Goal: Information Seeking & Learning: Compare options

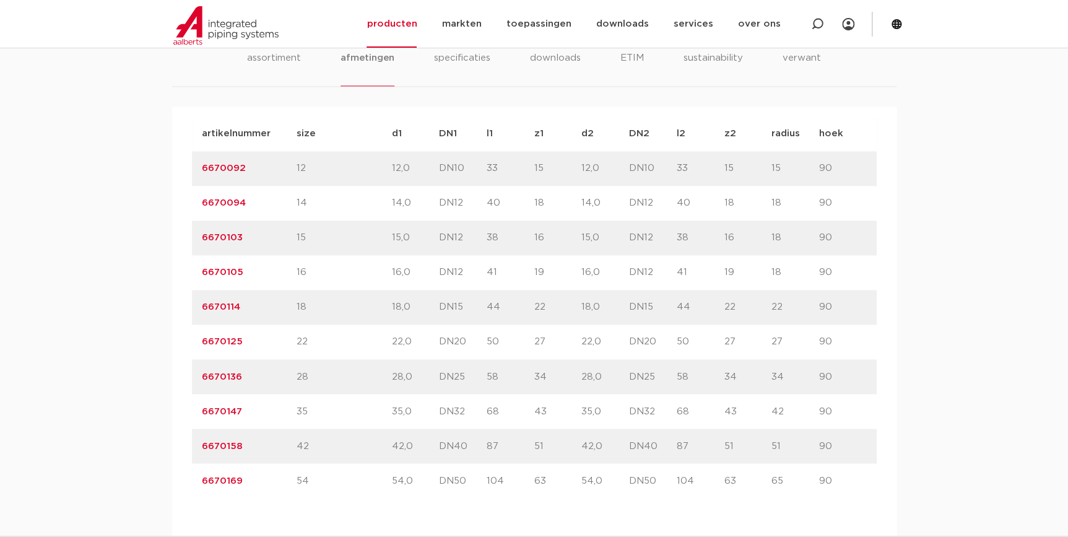
scroll to position [619, 0]
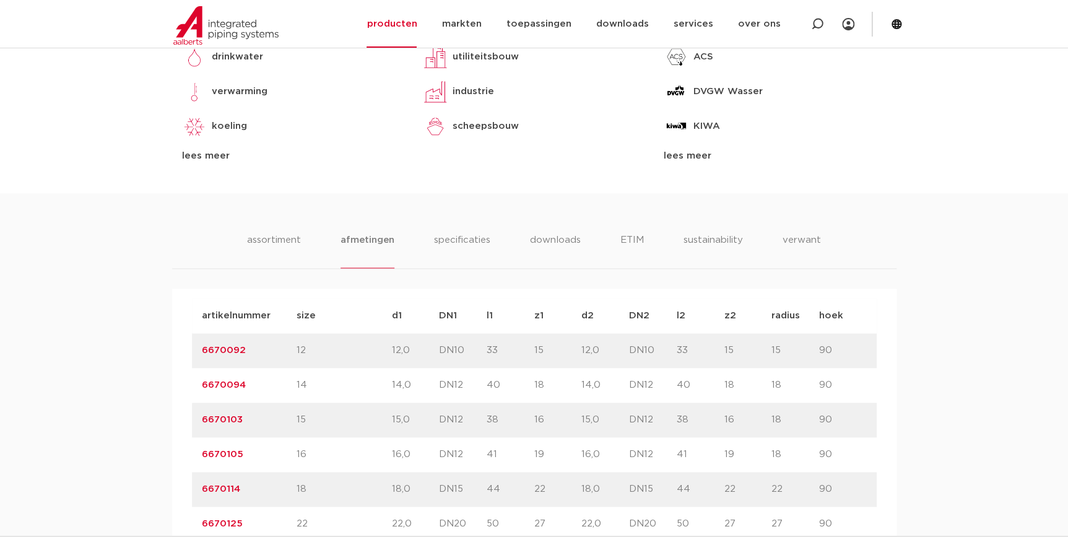
click at [217, 348] on link "6670092" at bounding box center [224, 350] width 44 height 9
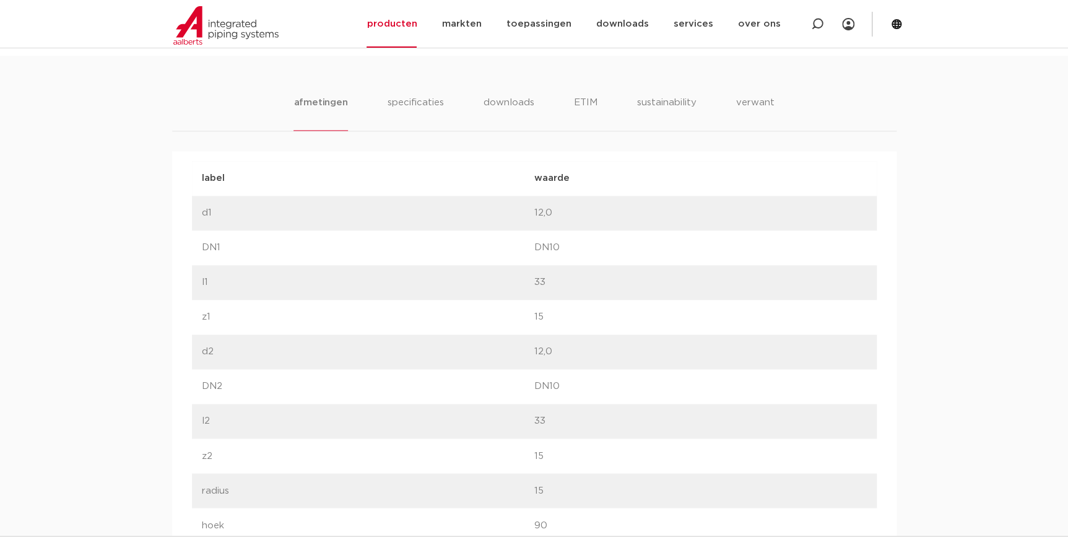
scroll to position [619, 0]
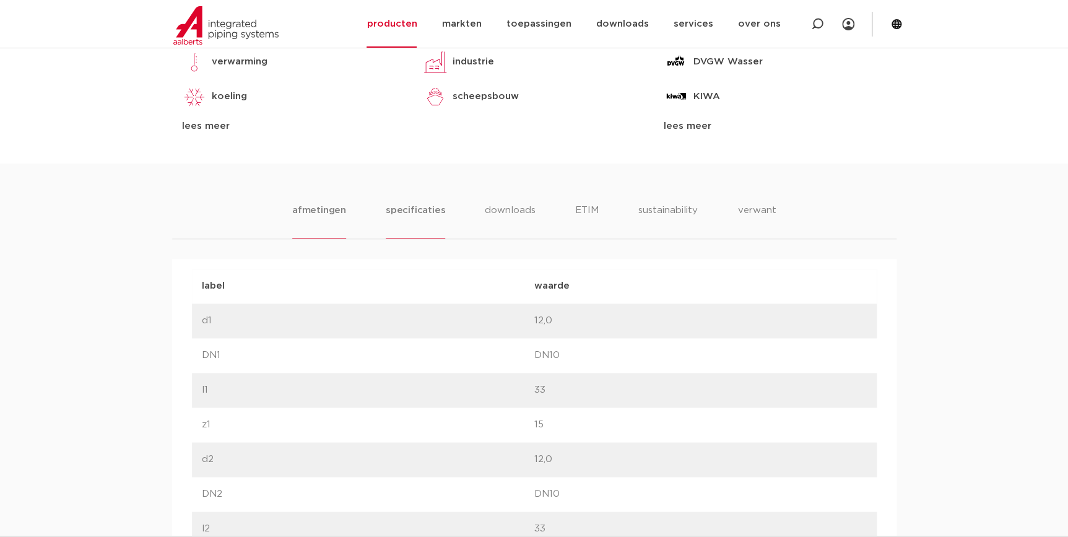
click at [396, 223] on li "specificaties" at bounding box center [415, 220] width 59 height 35
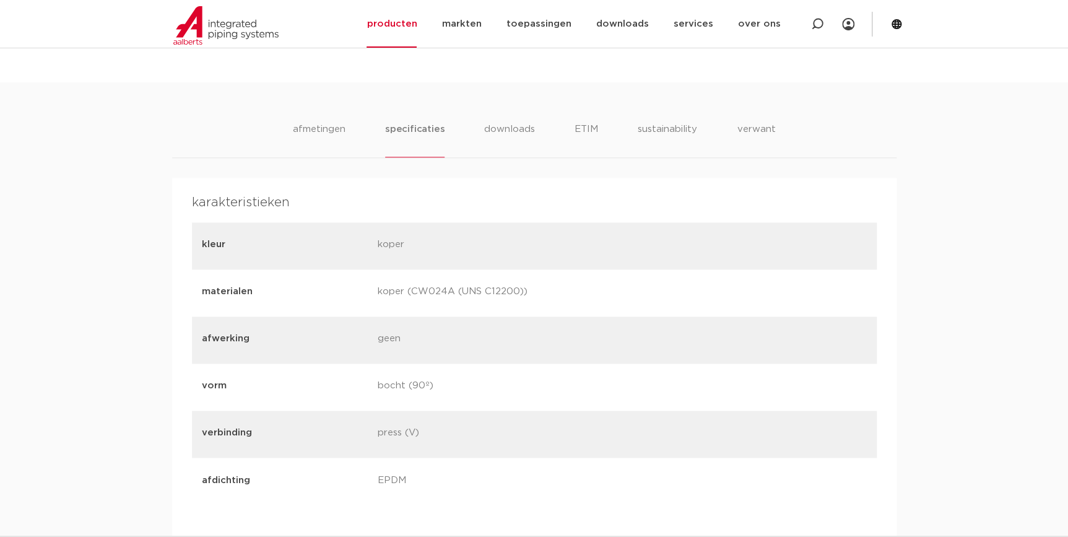
scroll to position [732, 0]
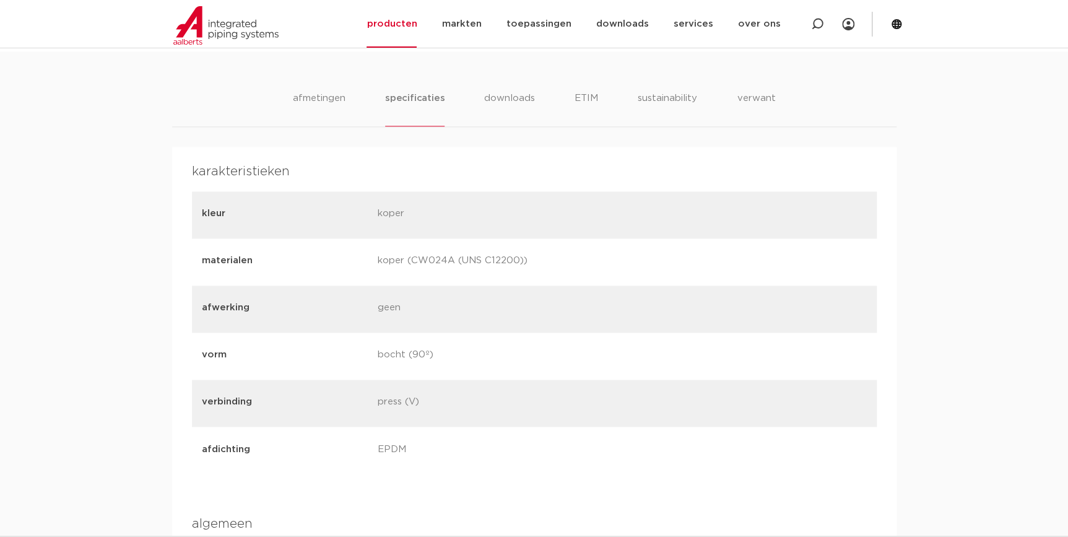
drag, startPoint x: 414, startPoint y: 258, endPoint x: 455, endPoint y: 267, distance: 41.9
click at [455, 267] on p "koper (CW024A (UNS C12200))" at bounding box center [461, 261] width 167 height 17
drag, startPoint x: 372, startPoint y: 258, endPoint x: 528, endPoint y: 266, distance: 156.3
click at [528, 266] on div "materialen koper (CW024A (UNS C12200))" at bounding box center [534, 261] width 685 height 47
copy p "koper (CW024A (UNS C12200))"
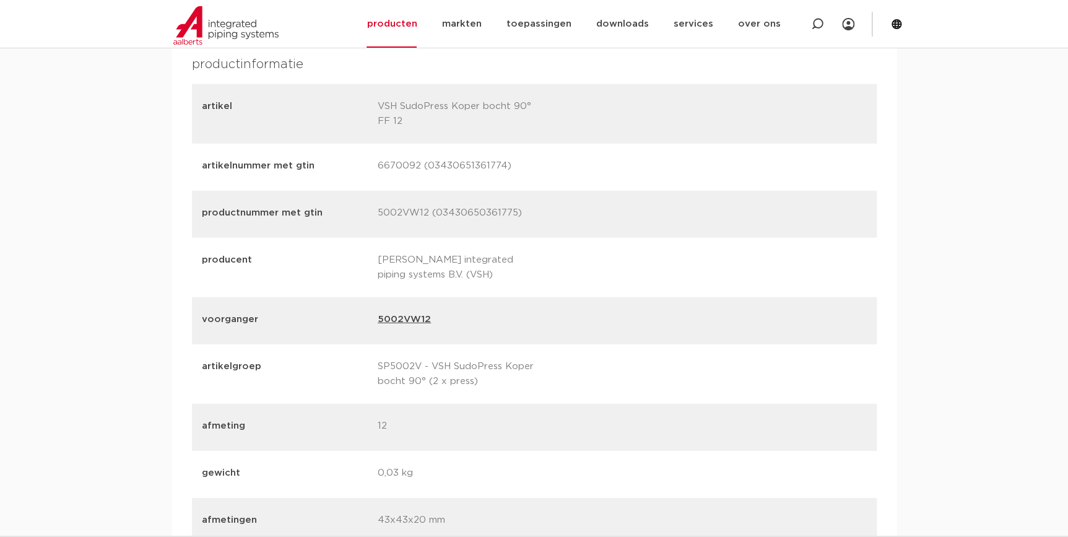
scroll to position [1689, 0]
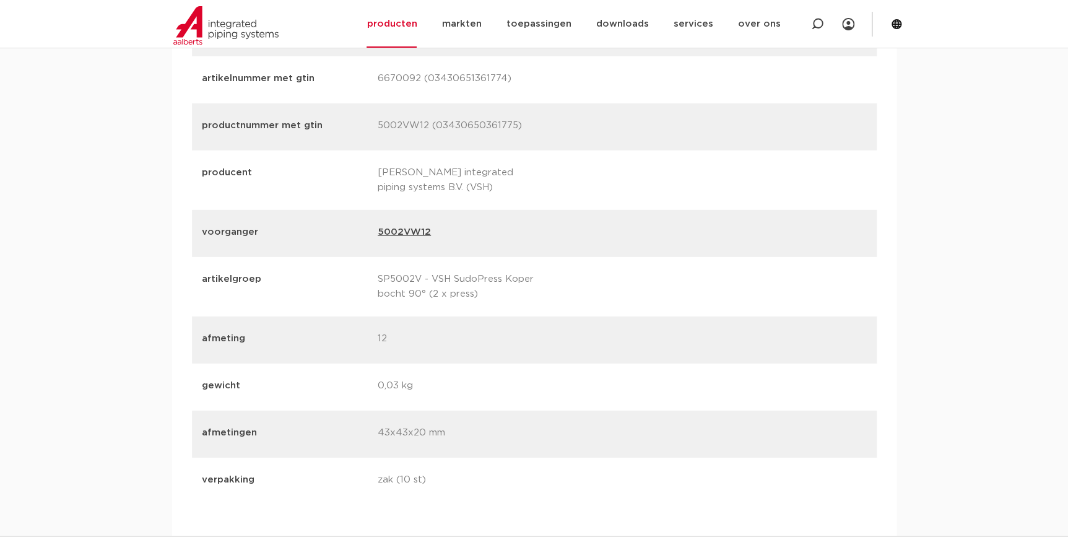
click at [415, 388] on p "0,03 kg" at bounding box center [461, 386] width 167 height 17
drag, startPoint x: 409, startPoint y: 384, endPoint x: 356, endPoint y: 382, distance: 53.3
click at [356, 382] on div "gewicht 0,03 kg" at bounding box center [534, 387] width 685 height 47
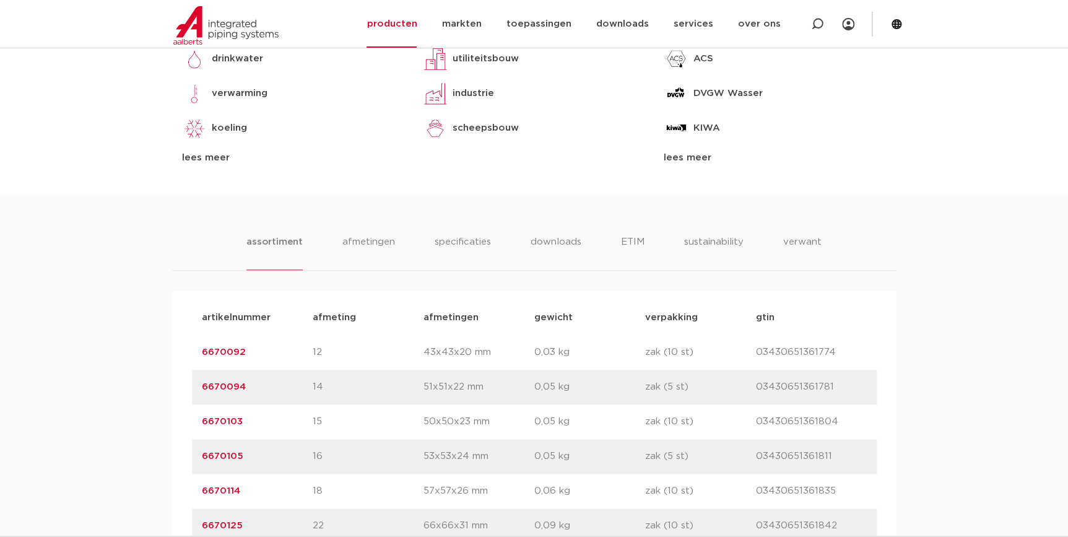
click at [225, 382] on link "6670094" at bounding box center [224, 386] width 44 height 9
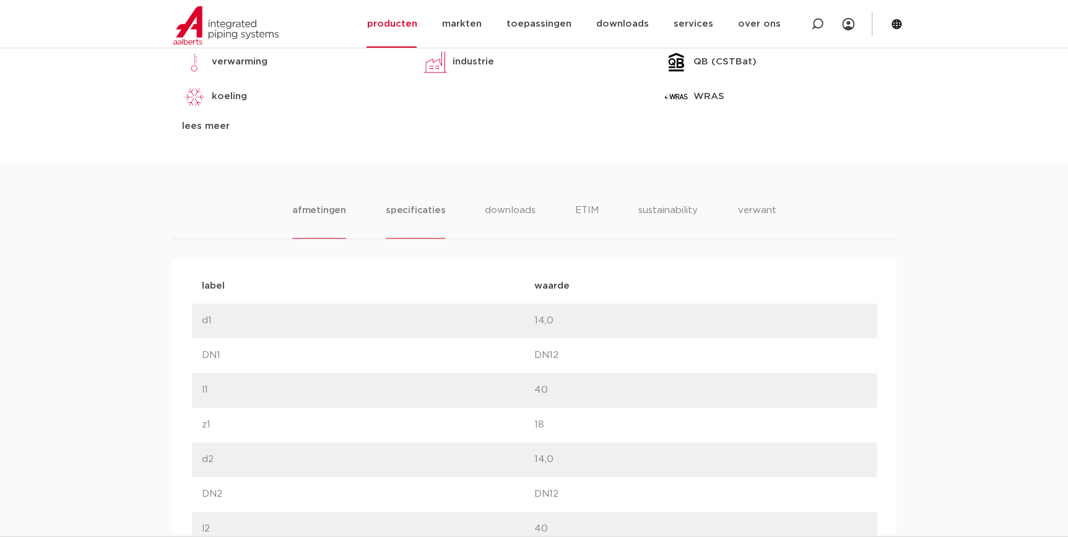
click at [426, 204] on li "specificaties" at bounding box center [415, 220] width 59 height 35
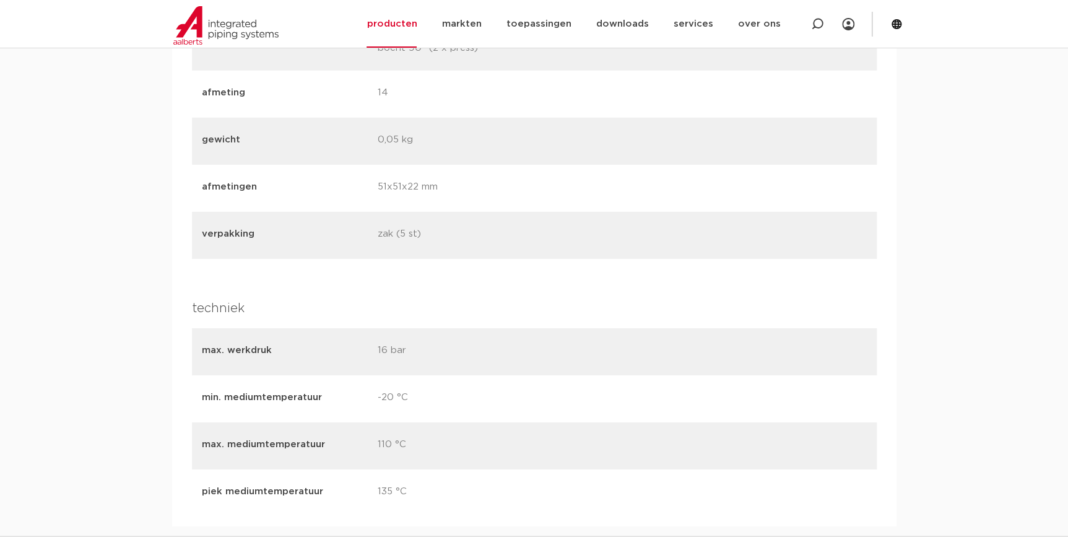
scroll to position [1858, 0]
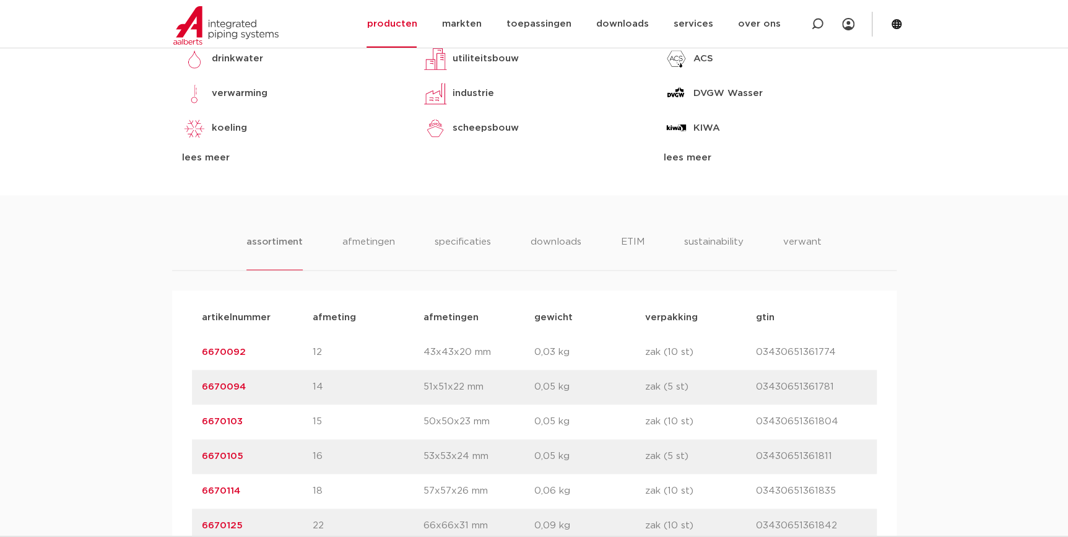
click at [224, 421] on link "6670103" at bounding box center [222, 421] width 41 height 9
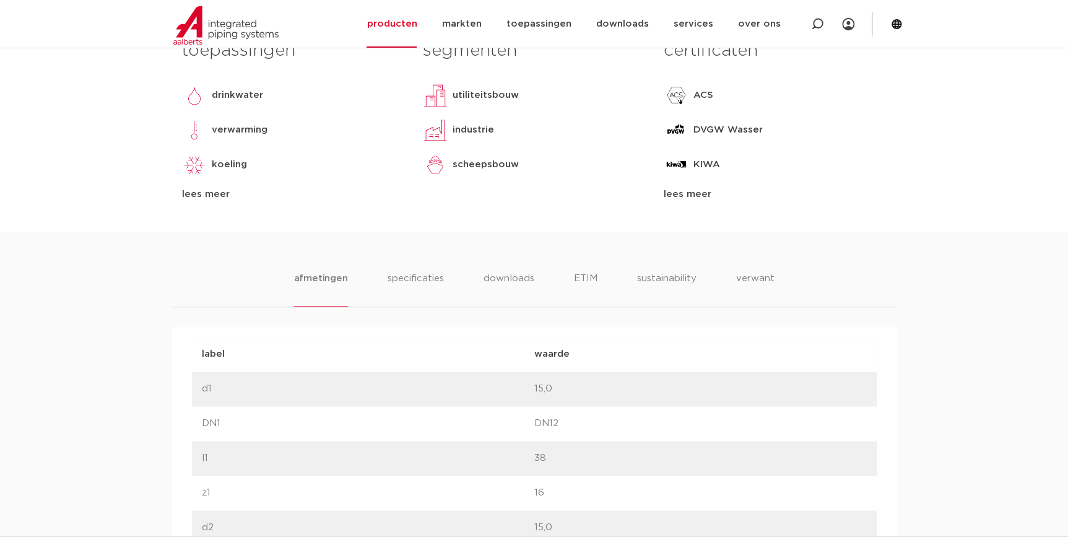
scroll to position [563, 0]
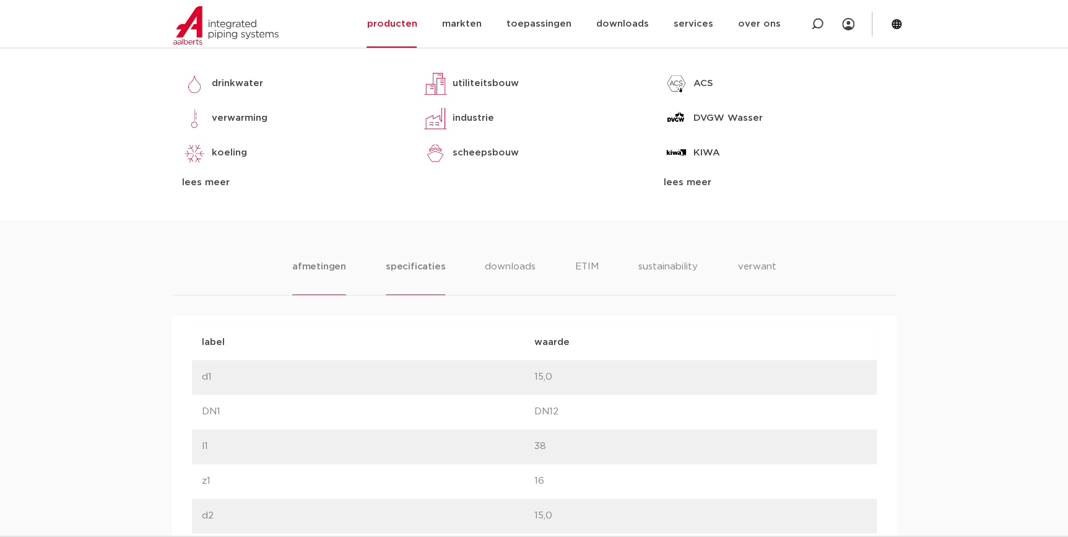
click at [402, 264] on li "specificaties" at bounding box center [415, 277] width 59 height 35
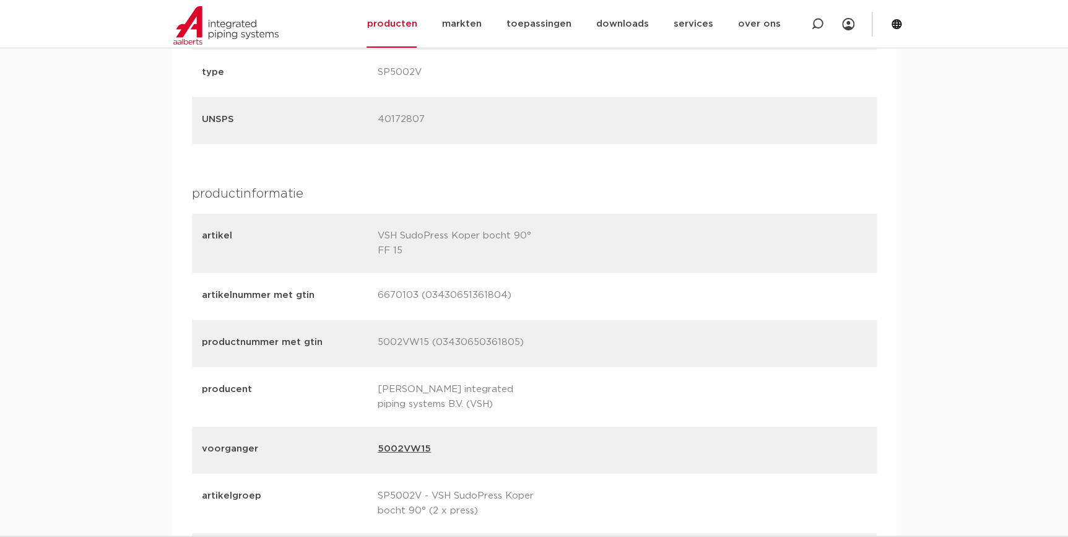
scroll to position [1689, 0]
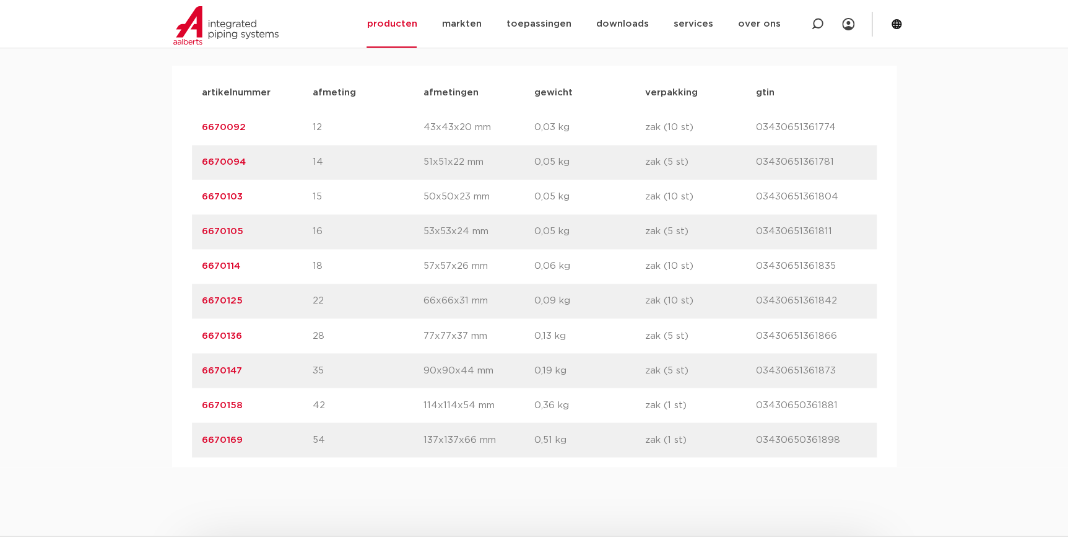
scroll to position [842, 0]
click at [210, 234] on link "6670105" at bounding box center [223, 231] width 42 height 9
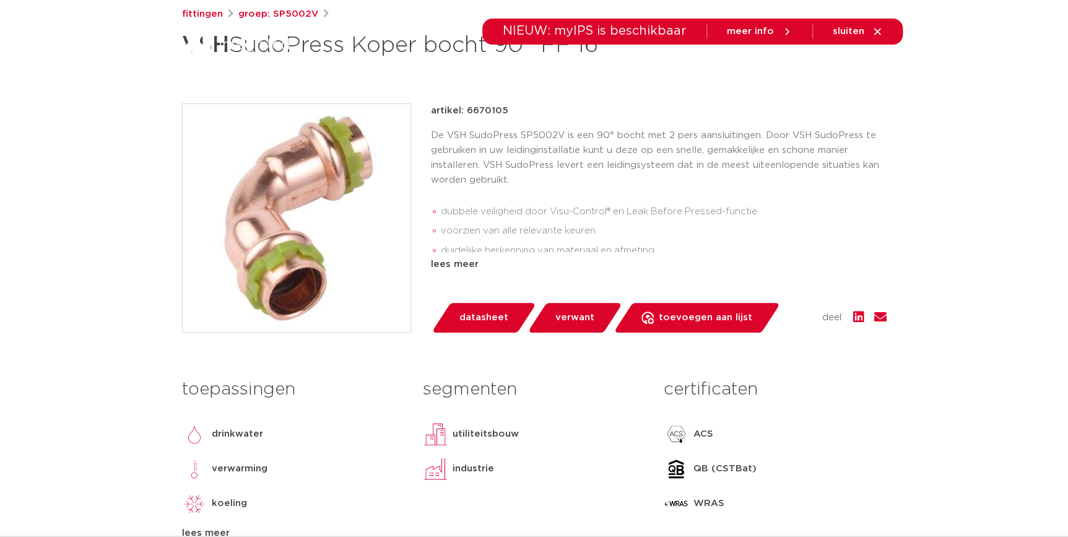
scroll to position [225, 0]
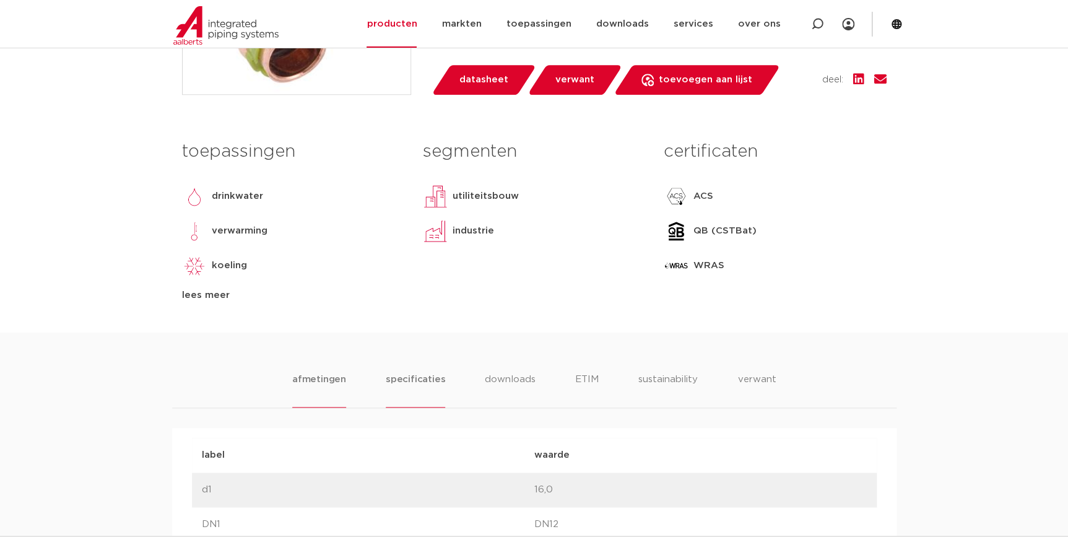
click at [415, 387] on li "specificaties" at bounding box center [415, 389] width 59 height 35
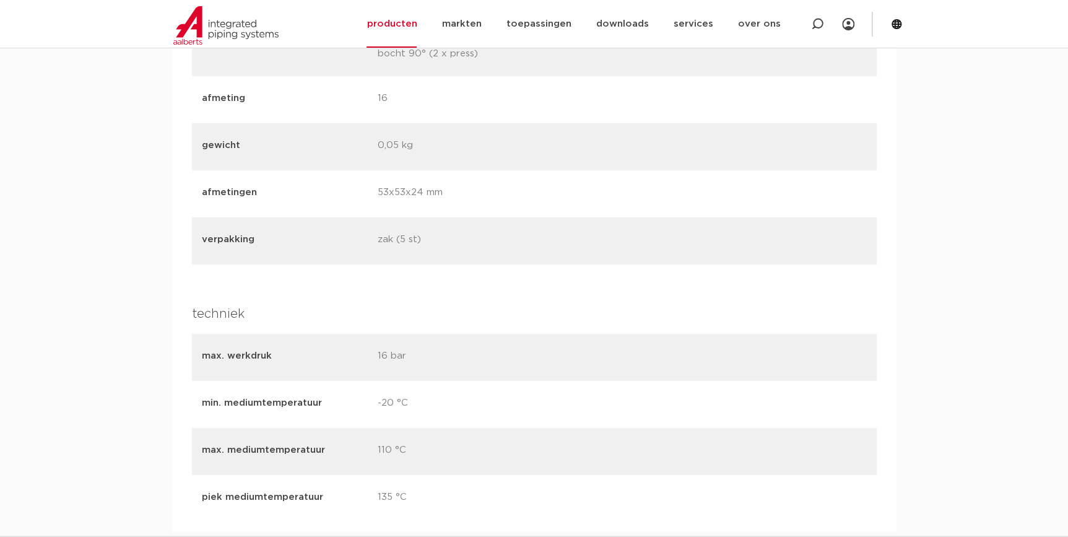
scroll to position [1858, 0]
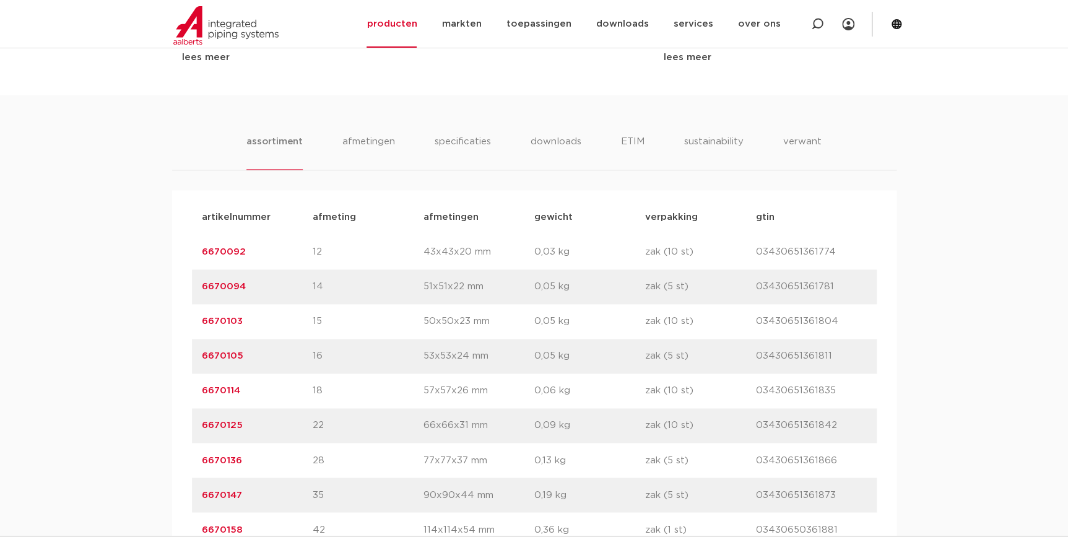
scroll to position [730, 0]
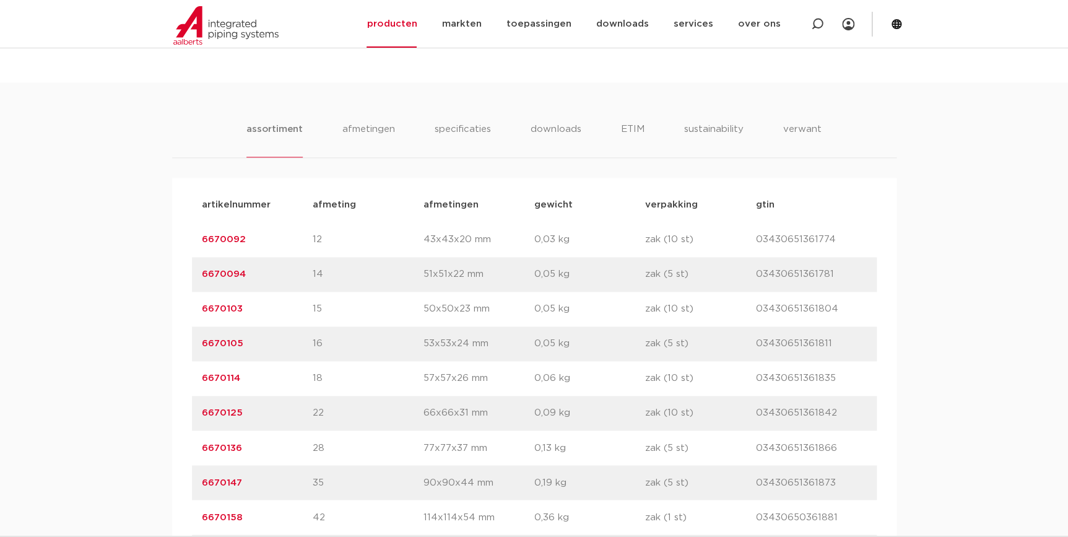
click at [217, 382] on link "6670114" at bounding box center [221, 378] width 38 height 9
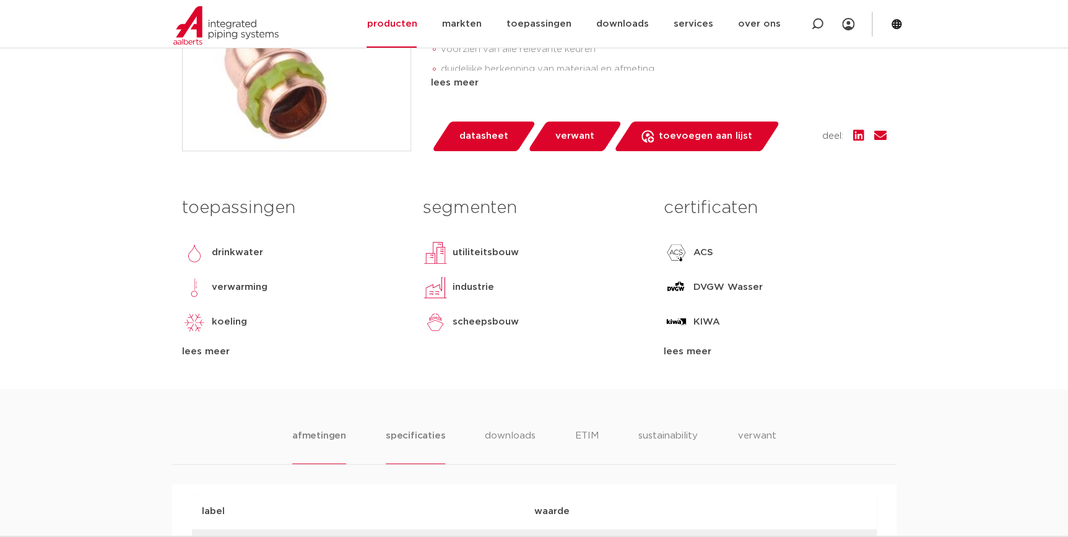
click at [411, 429] on li "specificaties" at bounding box center [415, 446] width 59 height 35
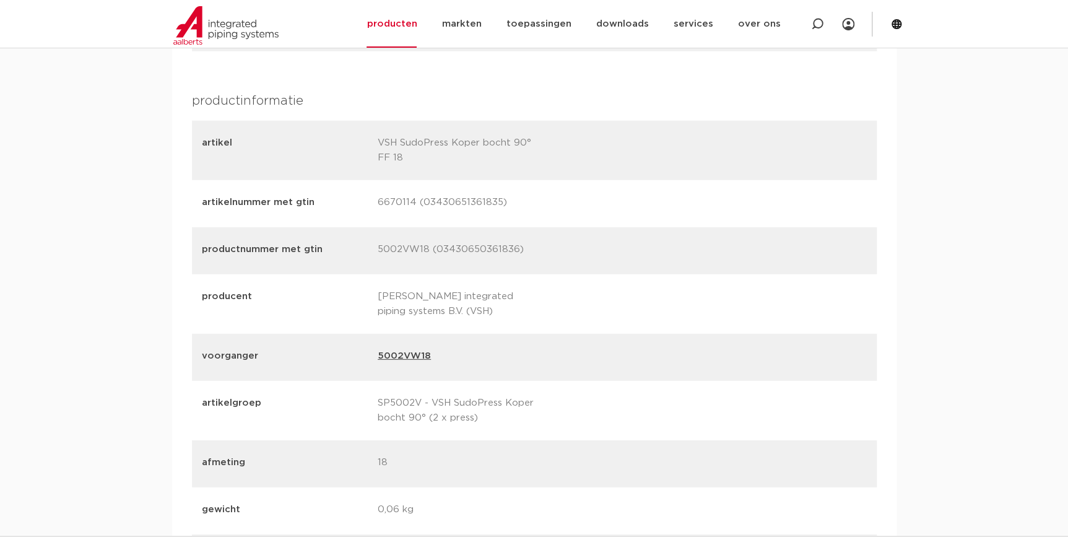
scroll to position [1576, 0]
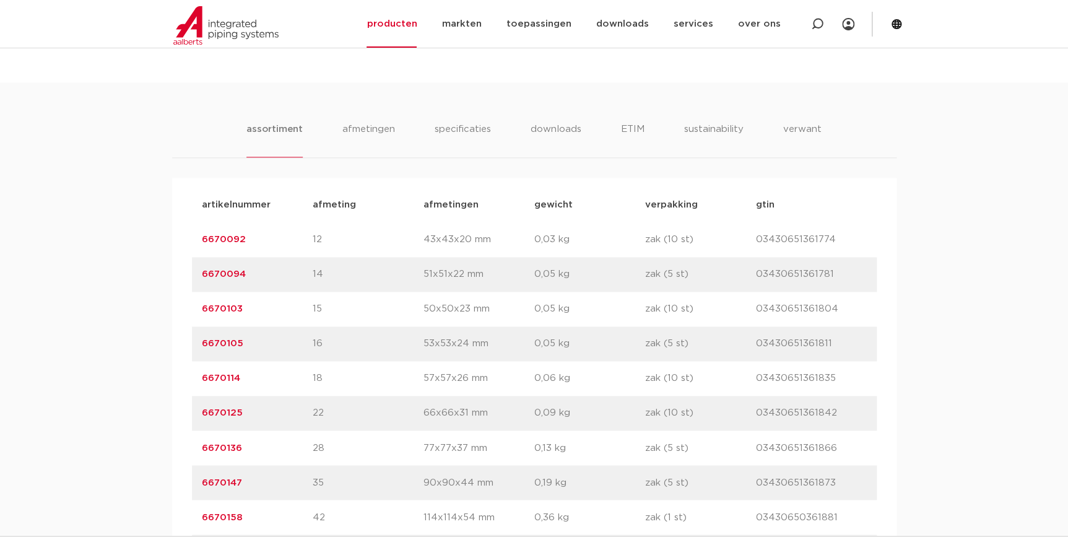
click at [230, 413] on link "6670125" at bounding box center [222, 412] width 41 height 9
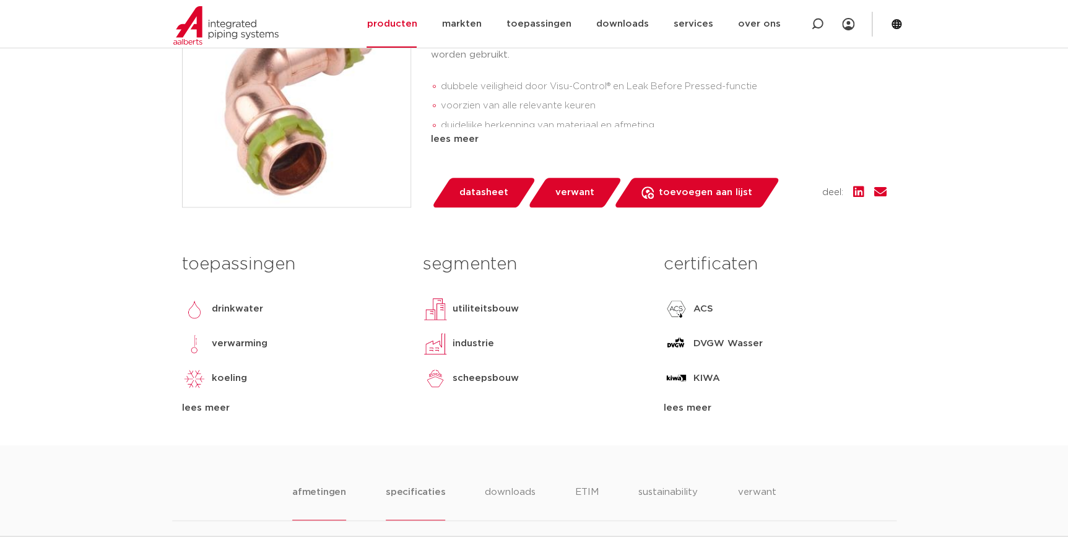
click at [413, 500] on li "specificaties" at bounding box center [415, 502] width 59 height 35
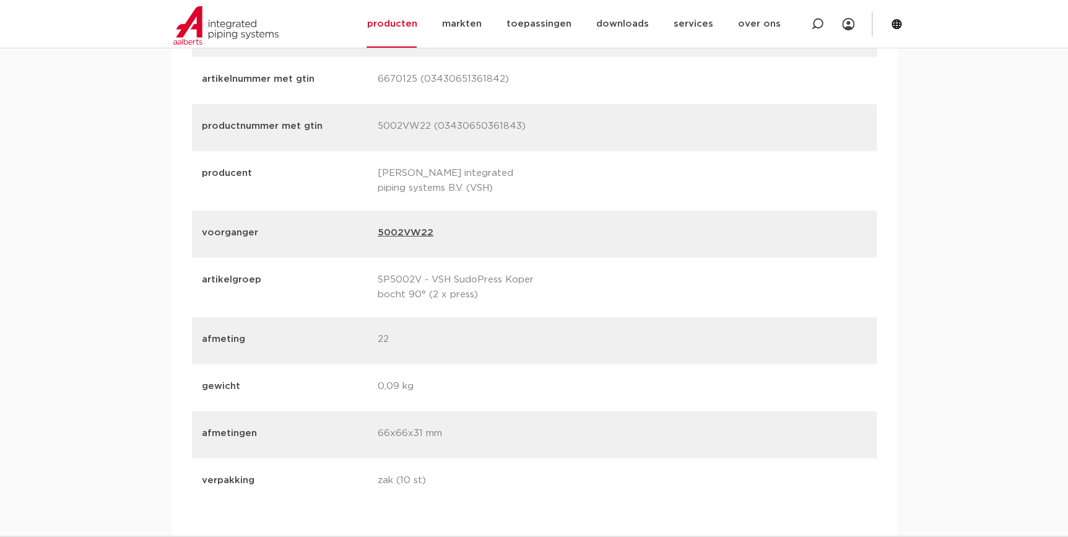
scroll to position [1746, 0]
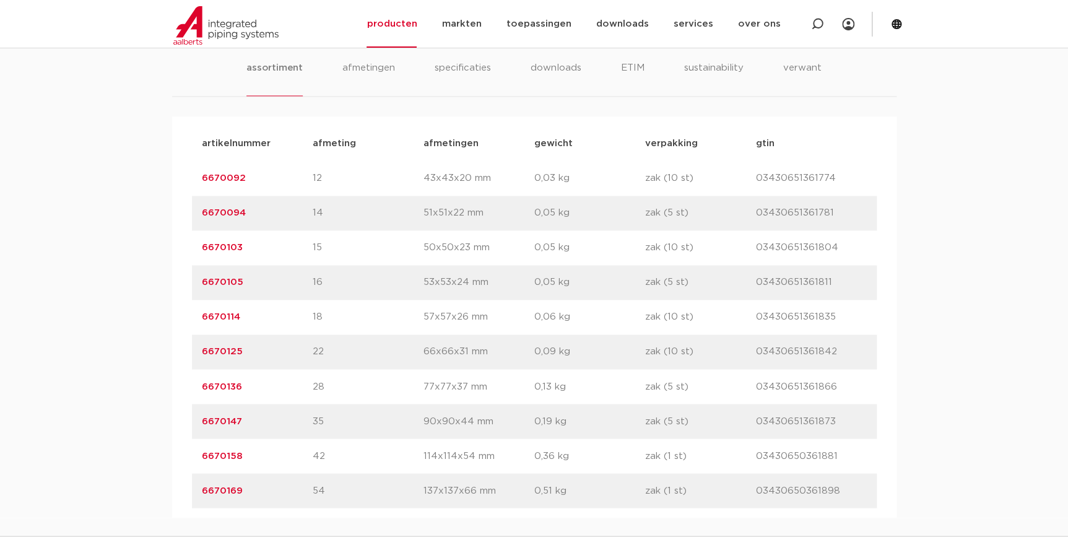
scroll to position [787, 0]
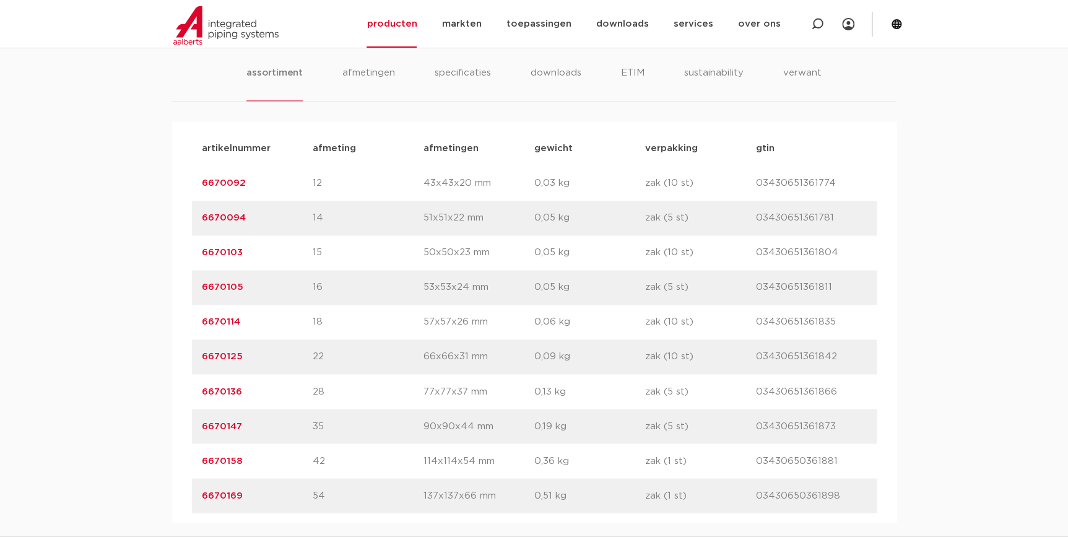
click at [217, 393] on link "6670136" at bounding box center [222, 391] width 40 height 9
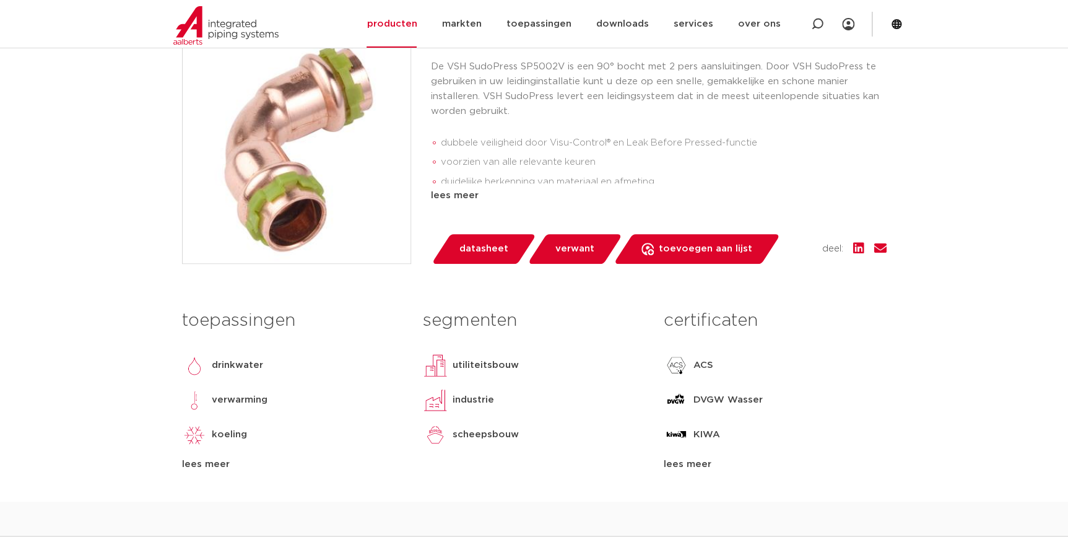
scroll to position [450, 0]
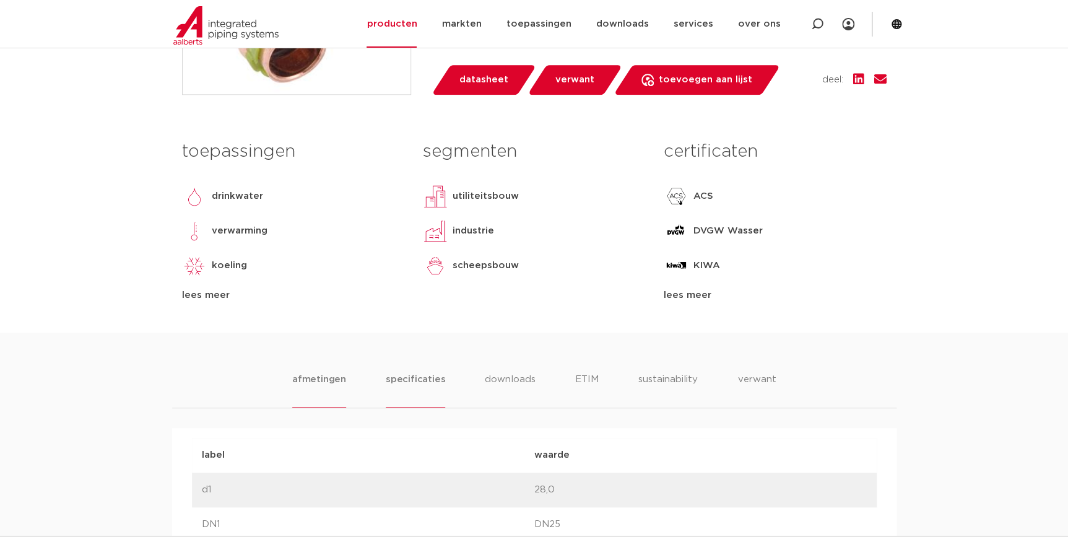
click at [393, 379] on li "specificaties" at bounding box center [415, 389] width 59 height 35
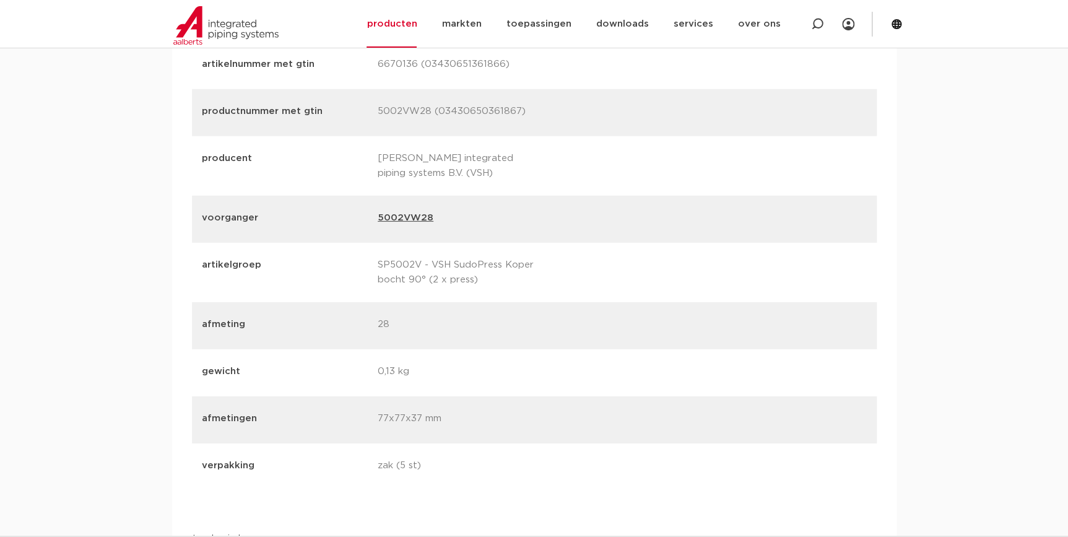
scroll to position [1802, 0]
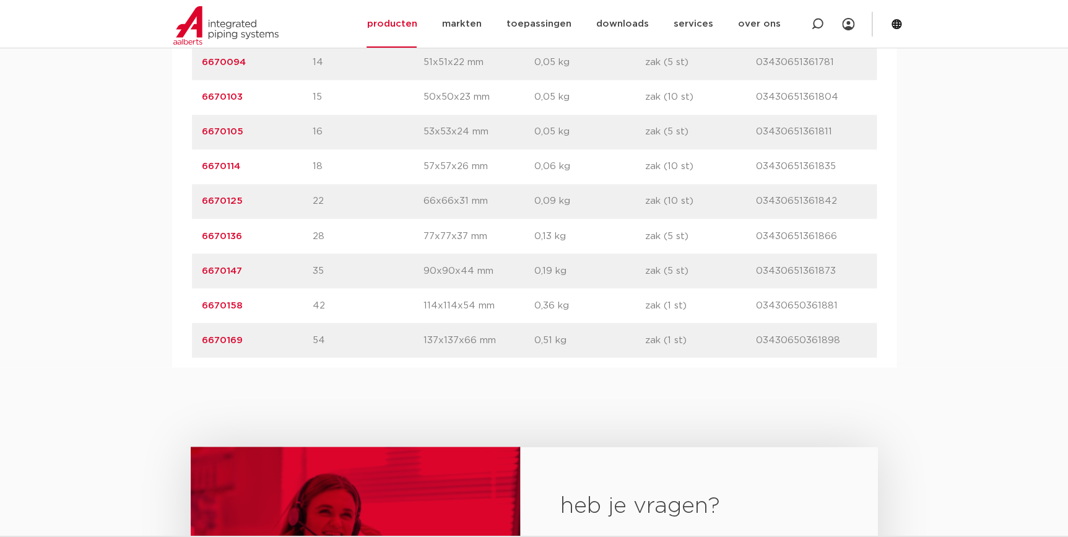
scroll to position [1088, 0]
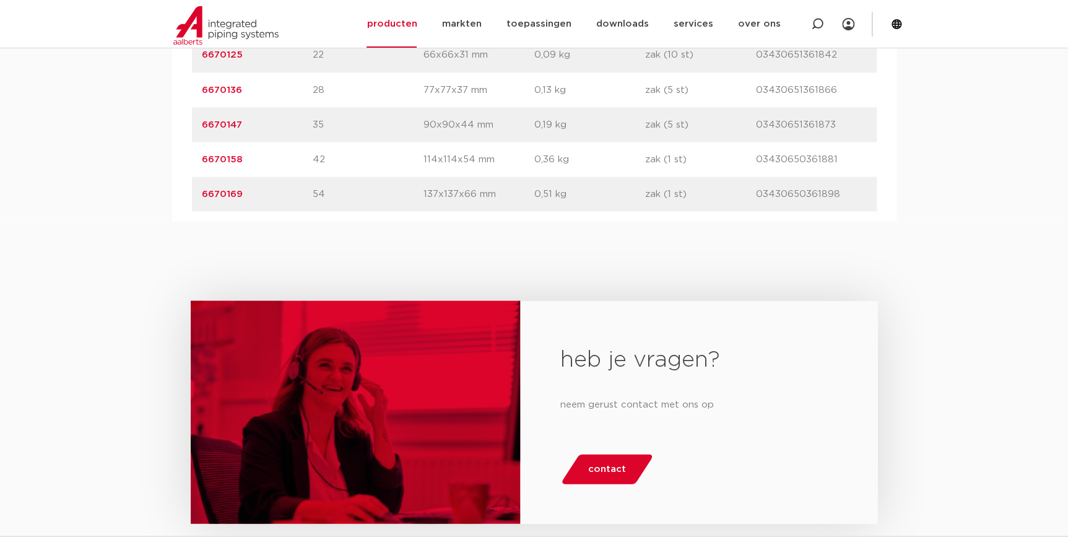
click at [227, 122] on link "6670147" at bounding box center [222, 124] width 40 height 9
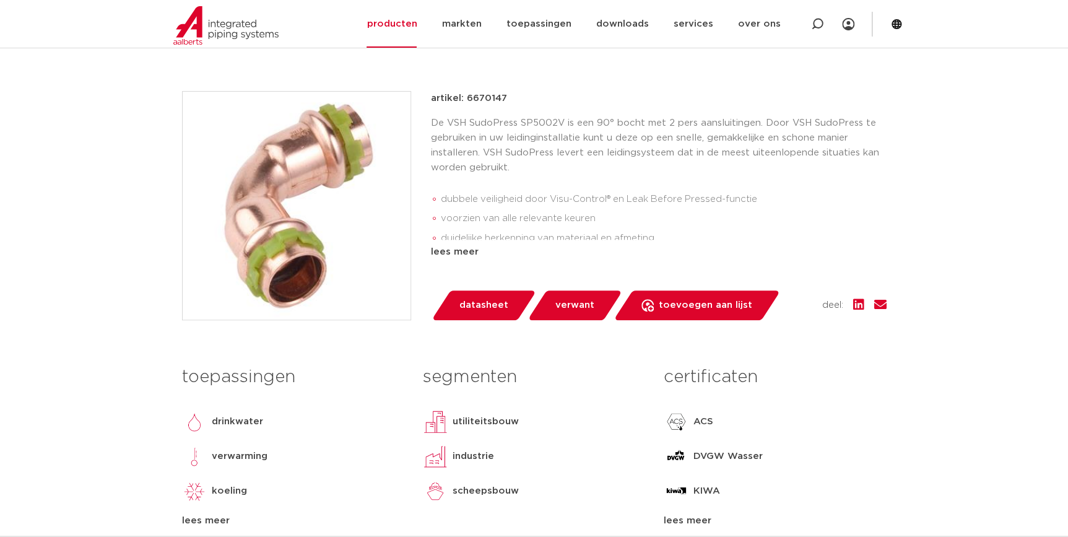
scroll to position [394, 0]
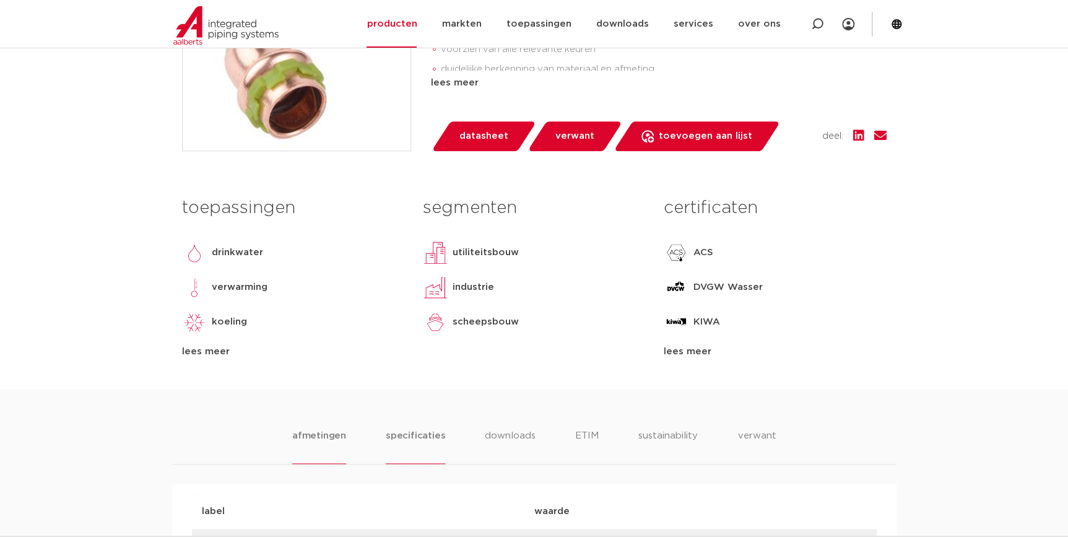
click at [407, 433] on li "specificaties" at bounding box center [415, 446] width 59 height 35
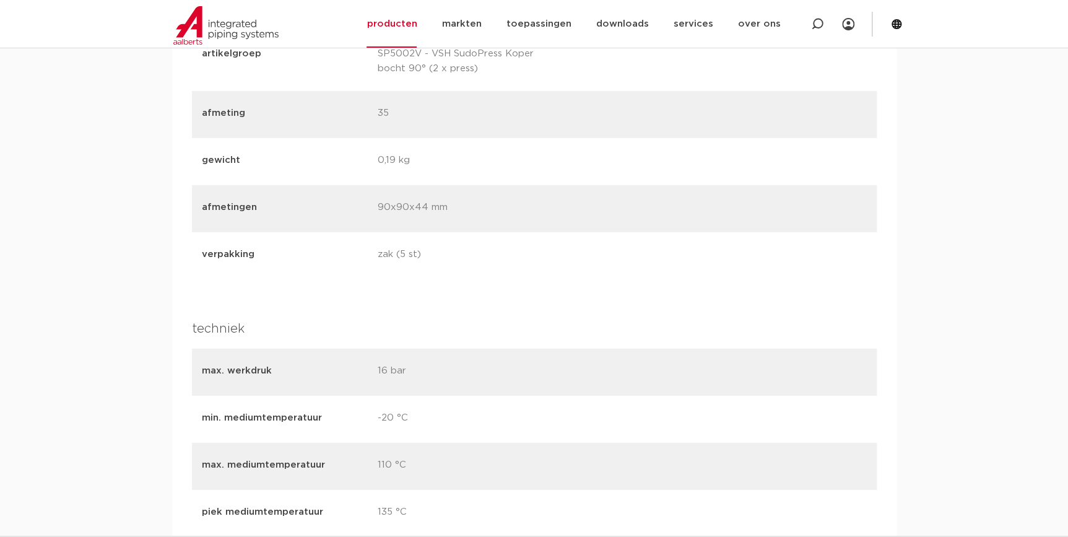
scroll to position [1914, 0]
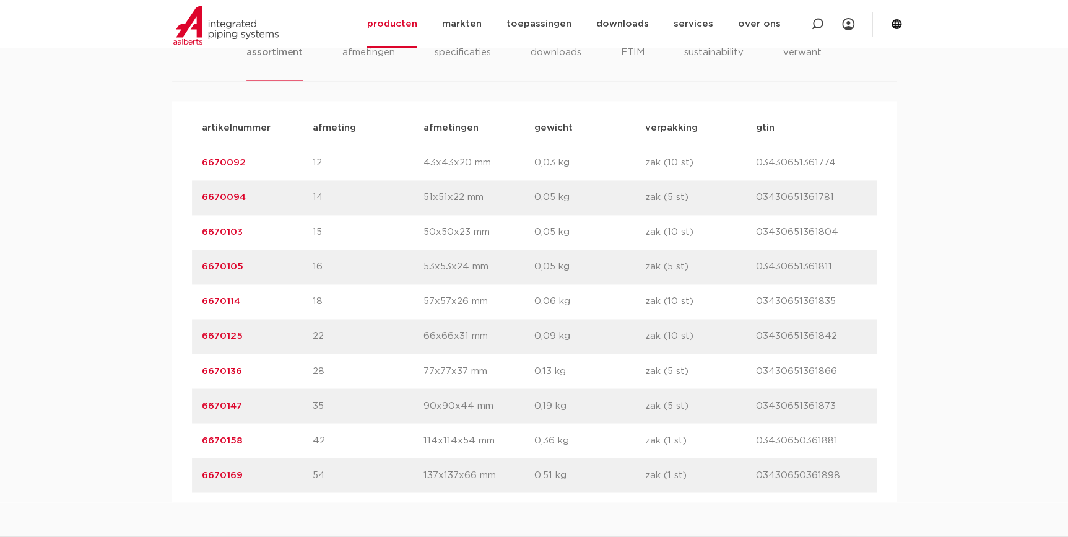
scroll to position [806, 0]
click at [232, 438] on link "6670158" at bounding box center [222, 440] width 41 height 9
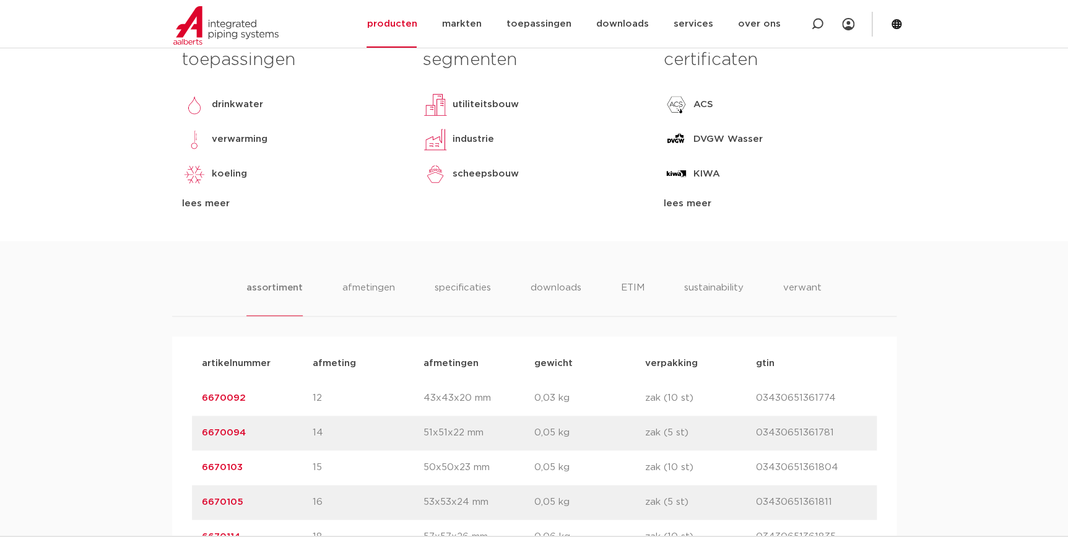
scroll to position [750, 0]
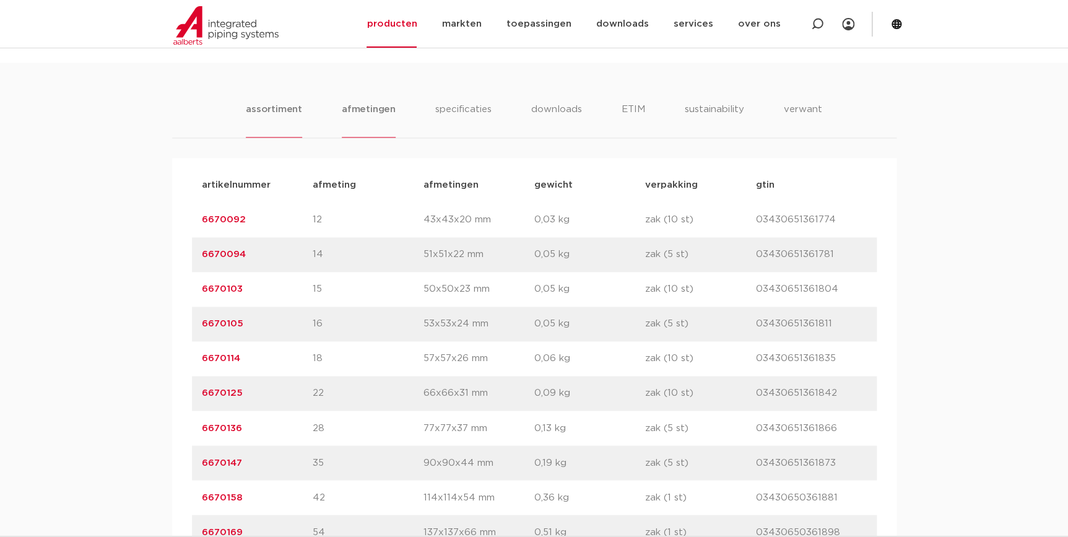
click at [362, 111] on li "afmetingen" at bounding box center [369, 119] width 54 height 35
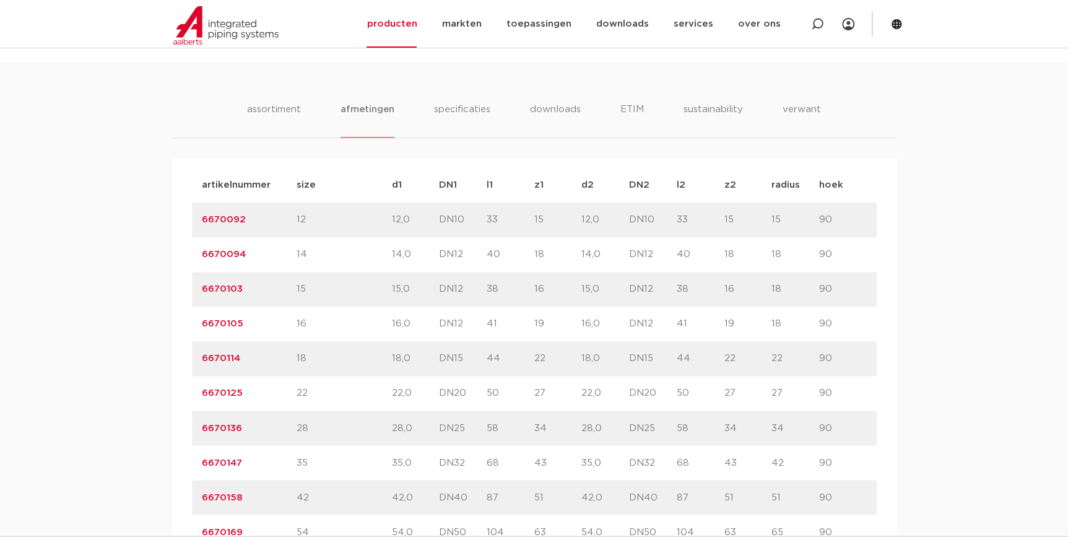
click at [897, 154] on div "assortiment afmetingen specificaties downloads ETIM sustainability verwant asso…" at bounding box center [534, 529] width 1068 height 933
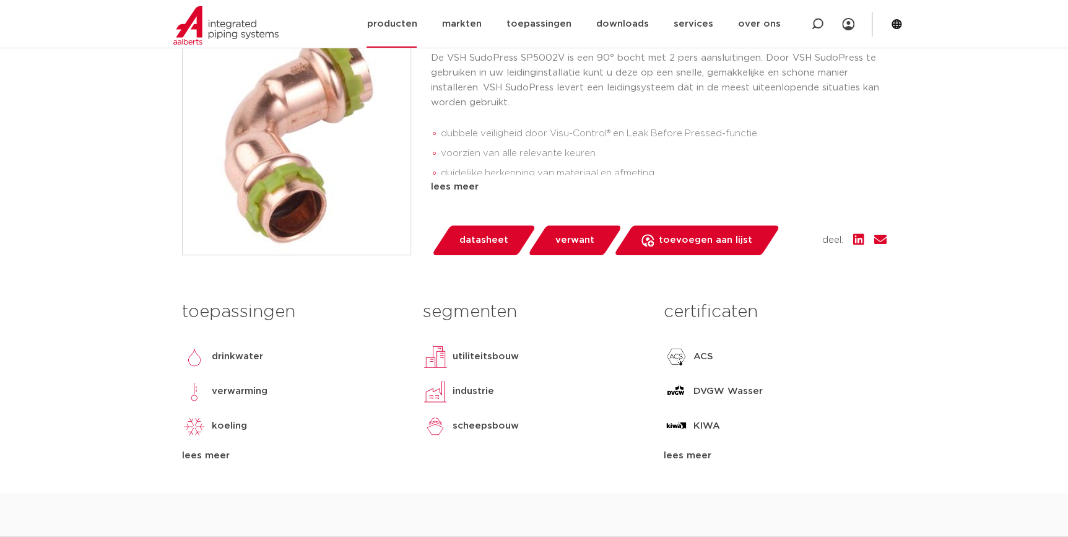
scroll to position [300, 0]
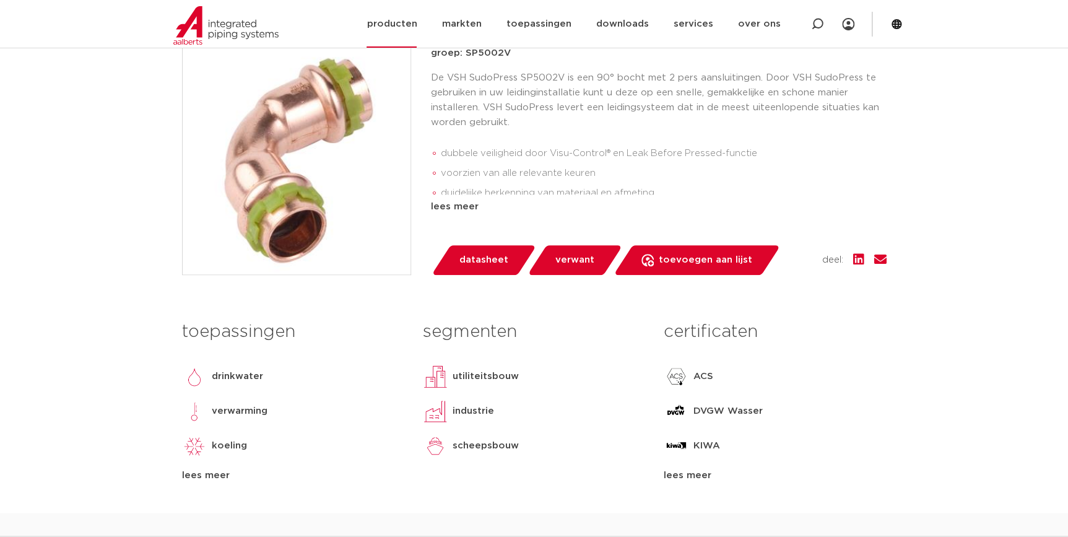
click at [389, 27] on link "producten" at bounding box center [392, 24] width 50 height 48
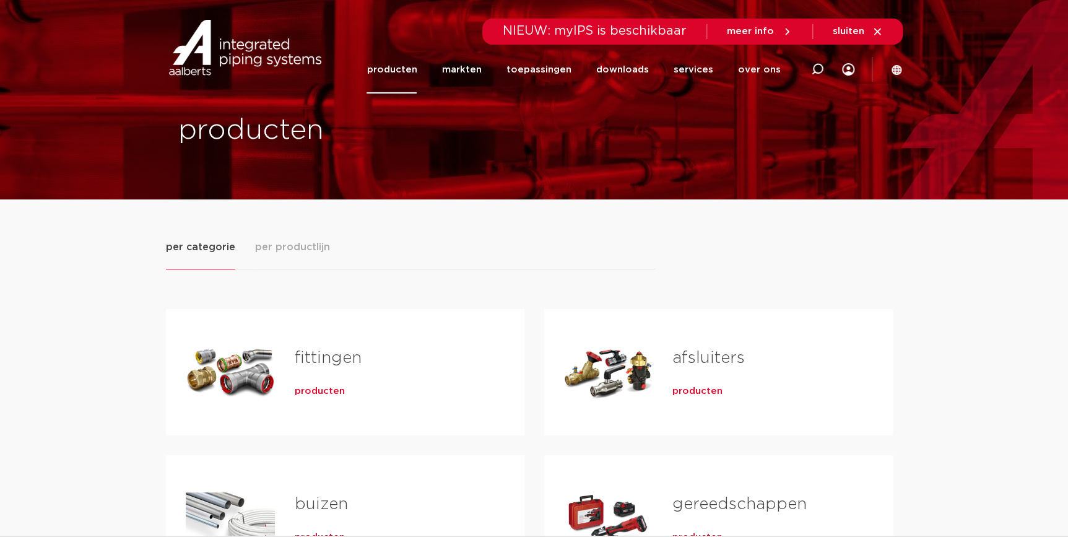
click at [325, 393] on span "producten" at bounding box center [320, 391] width 50 height 12
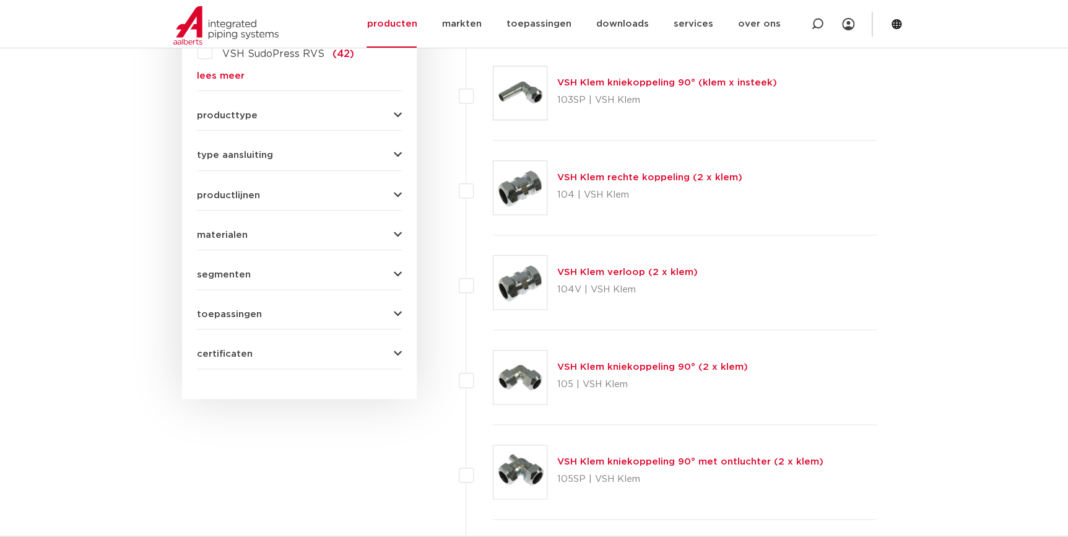
scroll to position [450, 0]
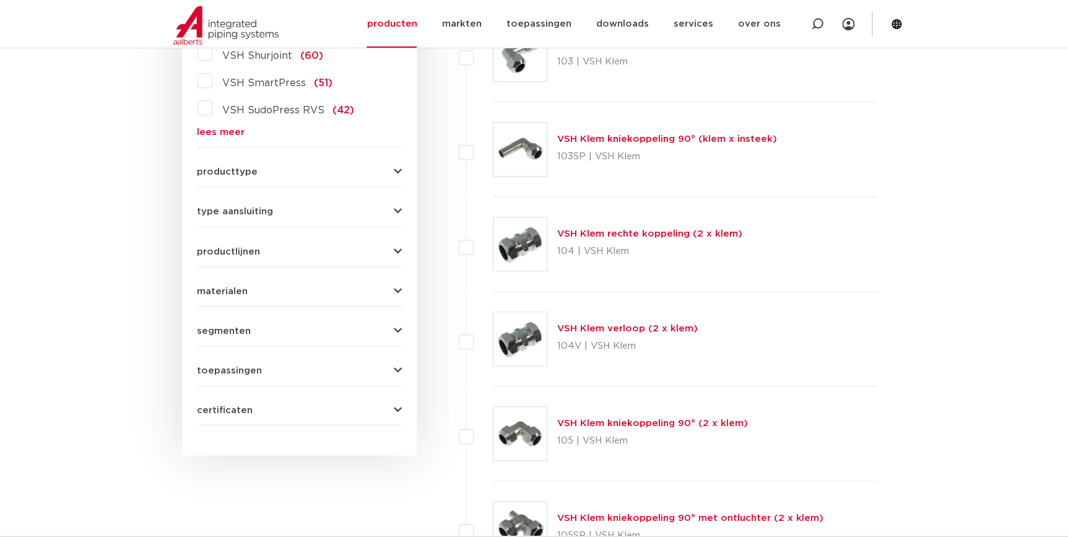
click at [331, 295] on button "materialen" at bounding box center [299, 291] width 205 height 9
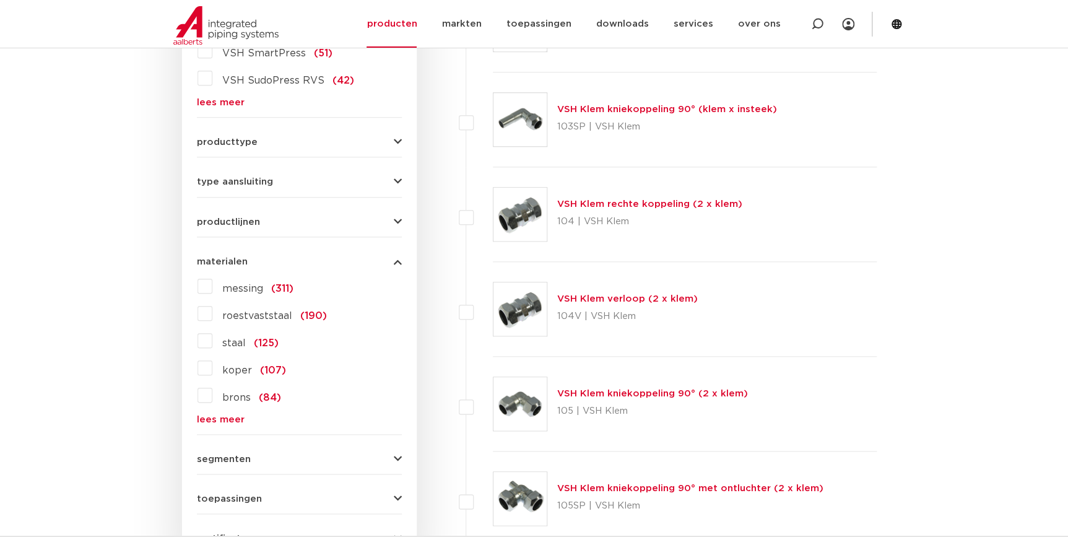
scroll to position [507, 0]
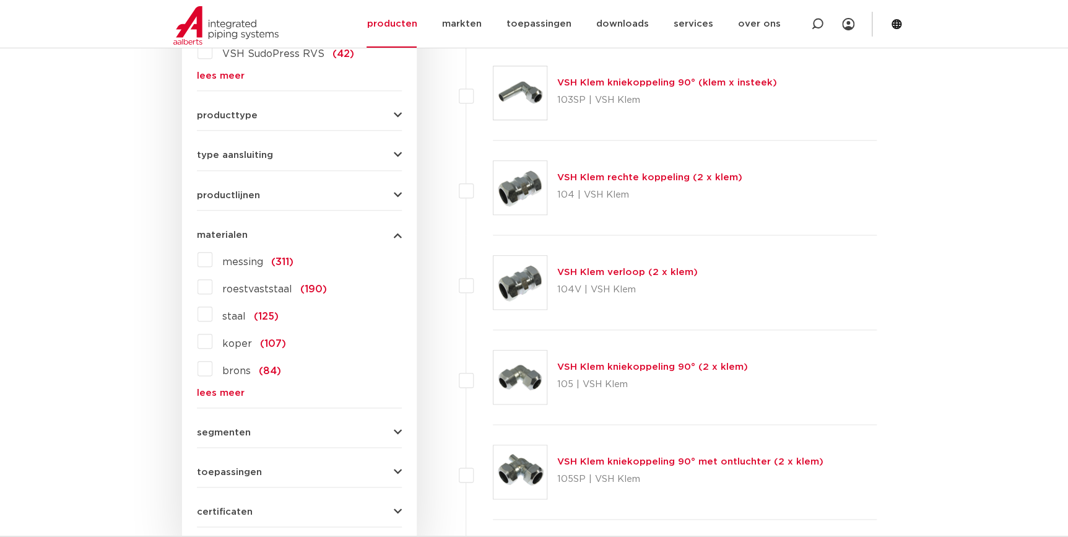
click at [212, 339] on label "koper (107)" at bounding box center [249, 341] width 74 height 20
click at [0, 0] on input "koper (107)" at bounding box center [0, 0] width 0 height 0
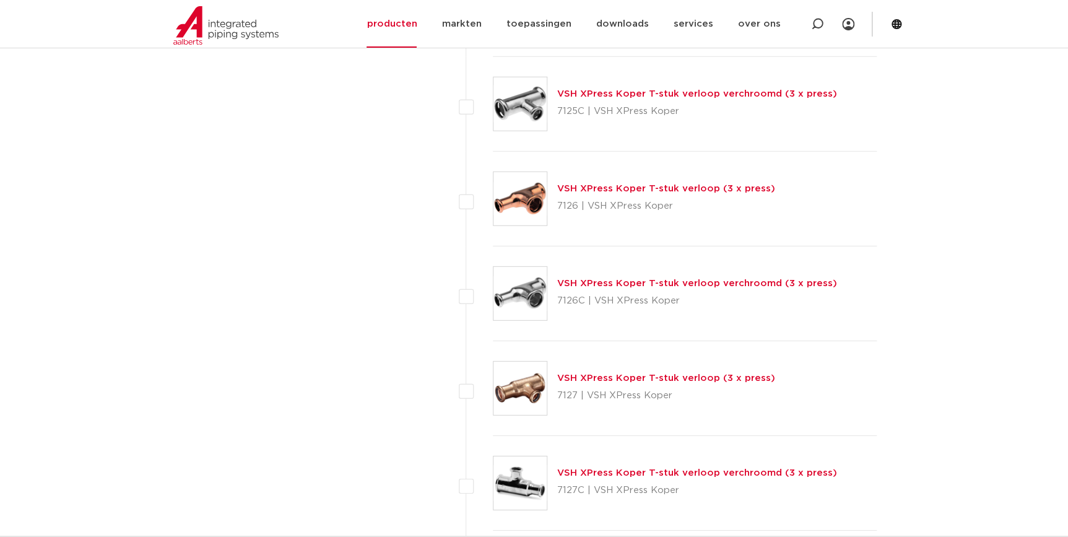
scroll to position [1239, 0]
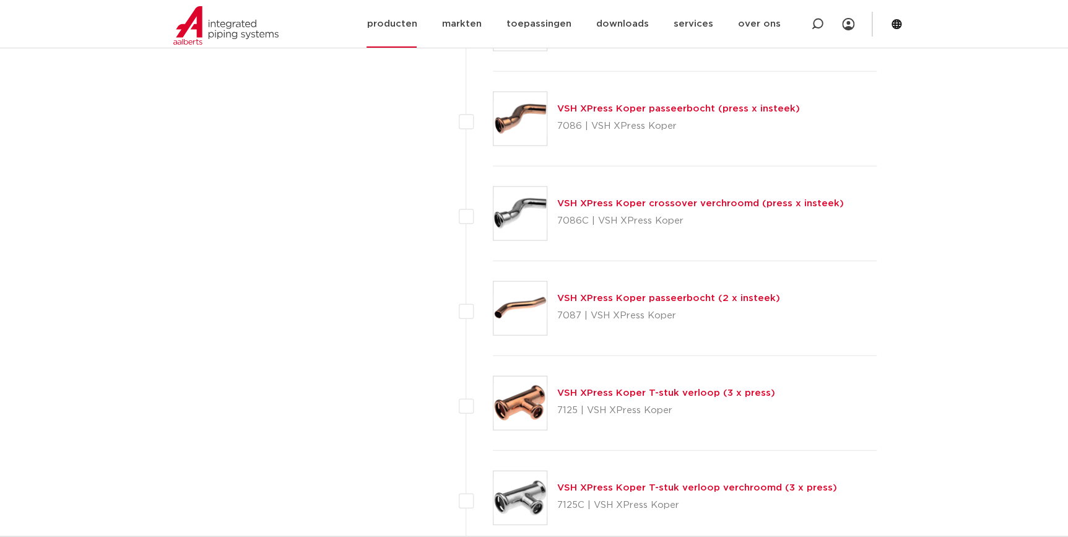
click at [403, 28] on link "producten" at bounding box center [392, 24] width 50 height 48
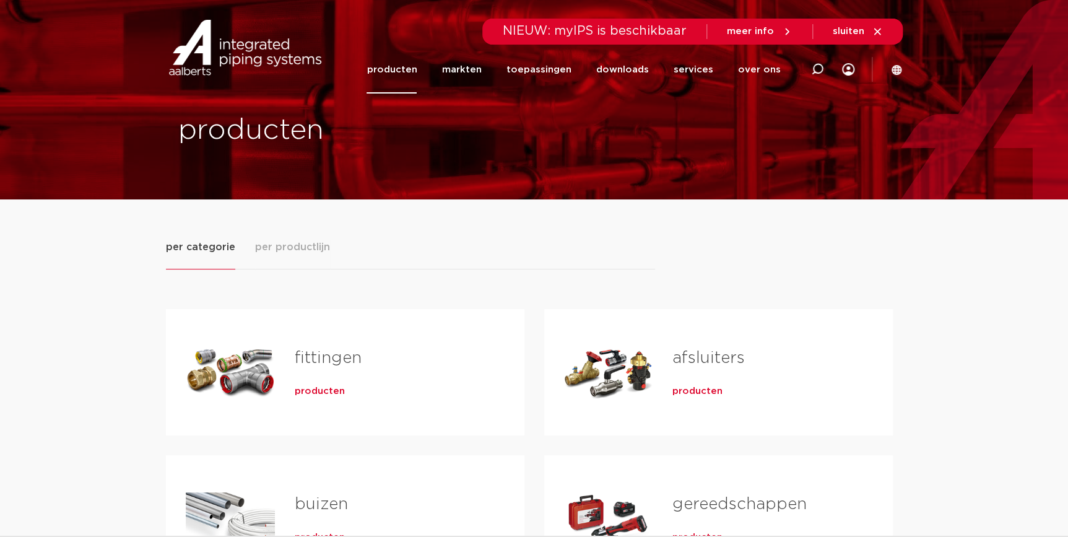
click at [313, 393] on span "producten" at bounding box center [320, 391] width 50 height 12
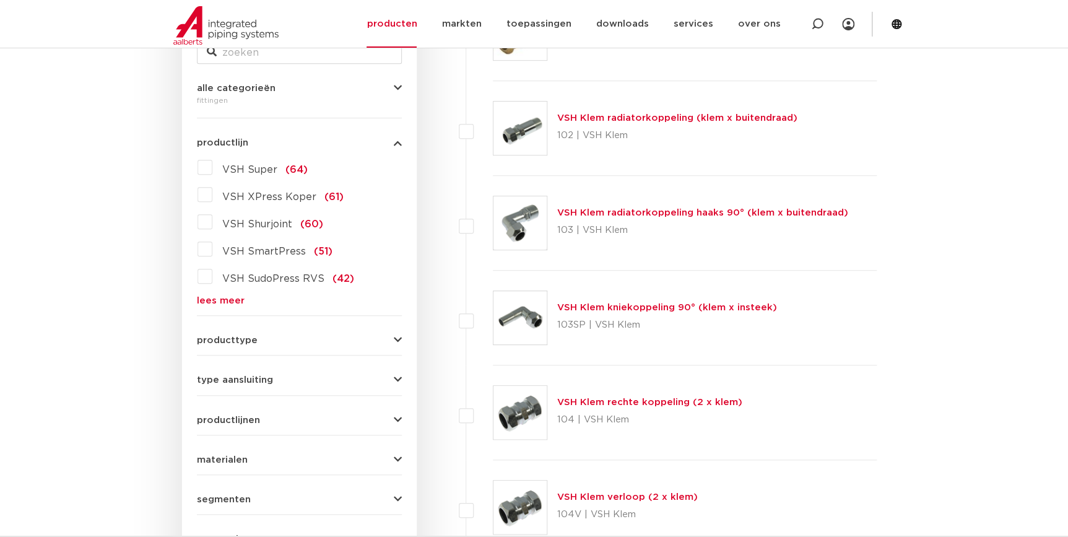
scroll to position [281, 0]
click at [216, 303] on link "lees meer" at bounding box center [299, 301] width 205 height 9
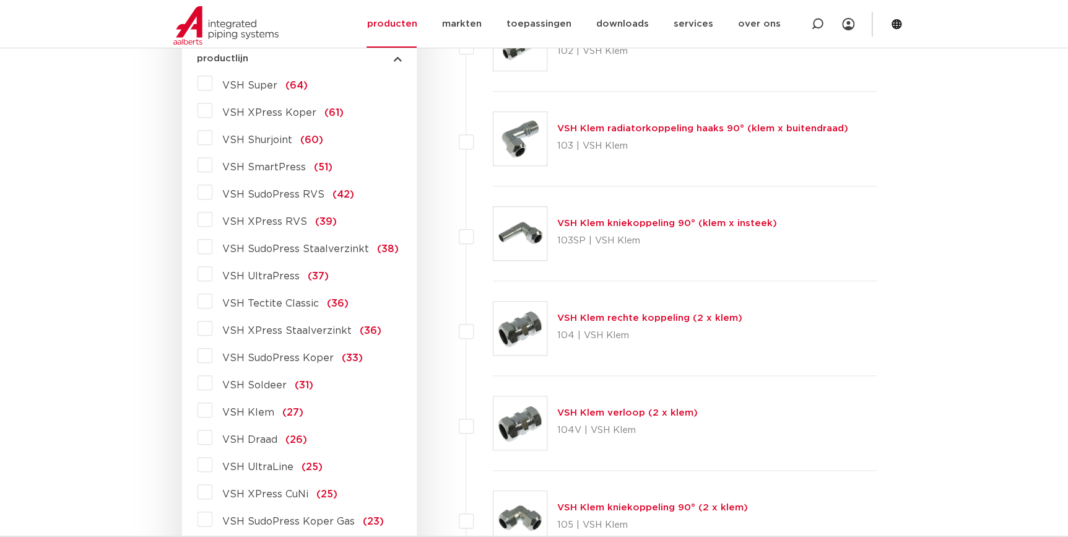
scroll to position [394, 0]
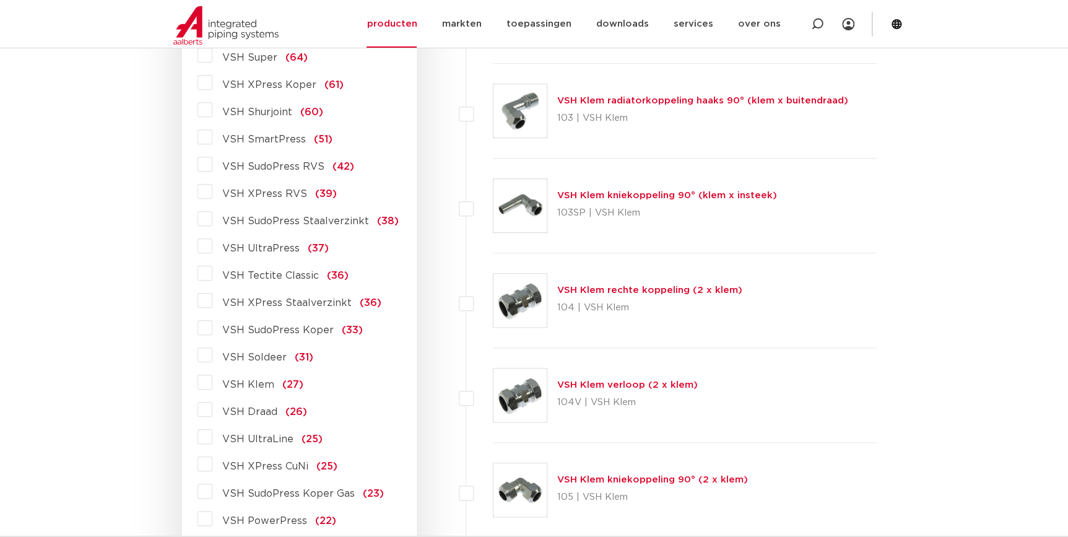
click at [261, 76] on label "VSH XPress Koper (61)" at bounding box center [277, 82] width 131 height 20
click at [0, 0] on input "VSH XPress Koper (61)" at bounding box center [0, 0] width 0 height 0
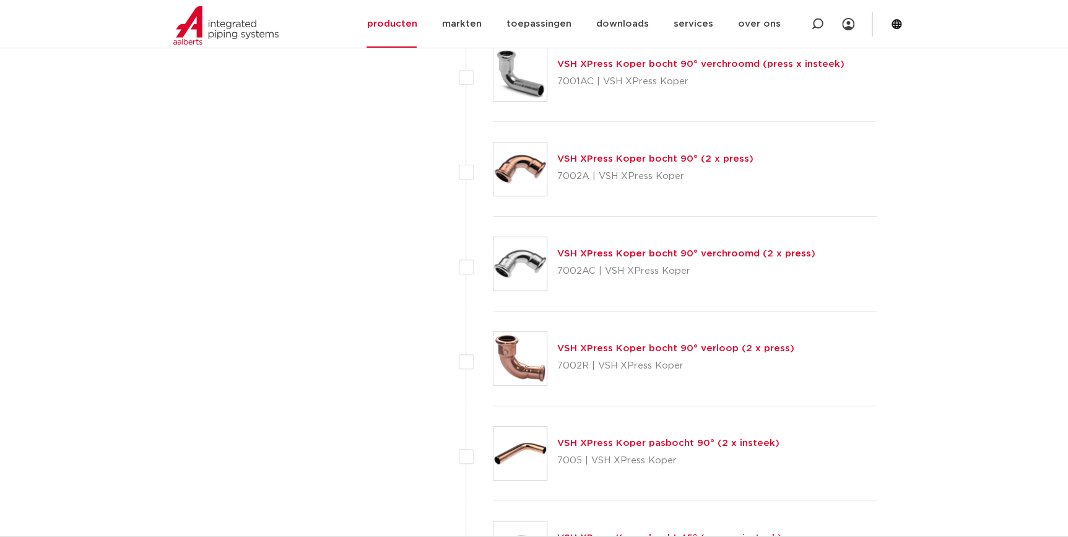
scroll to position [2421, 0]
click at [656, 154] on link "VSH XPress Koper bocht 90° (2 x press)" at bounding box center [655, 158] width 196 height 9
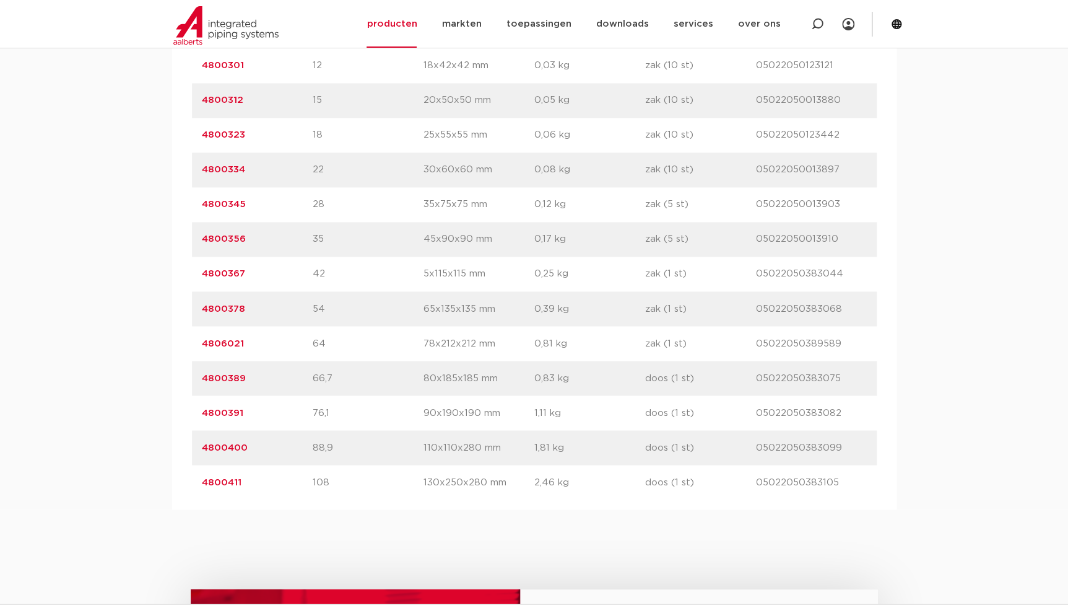
scroll to position [844, 0]
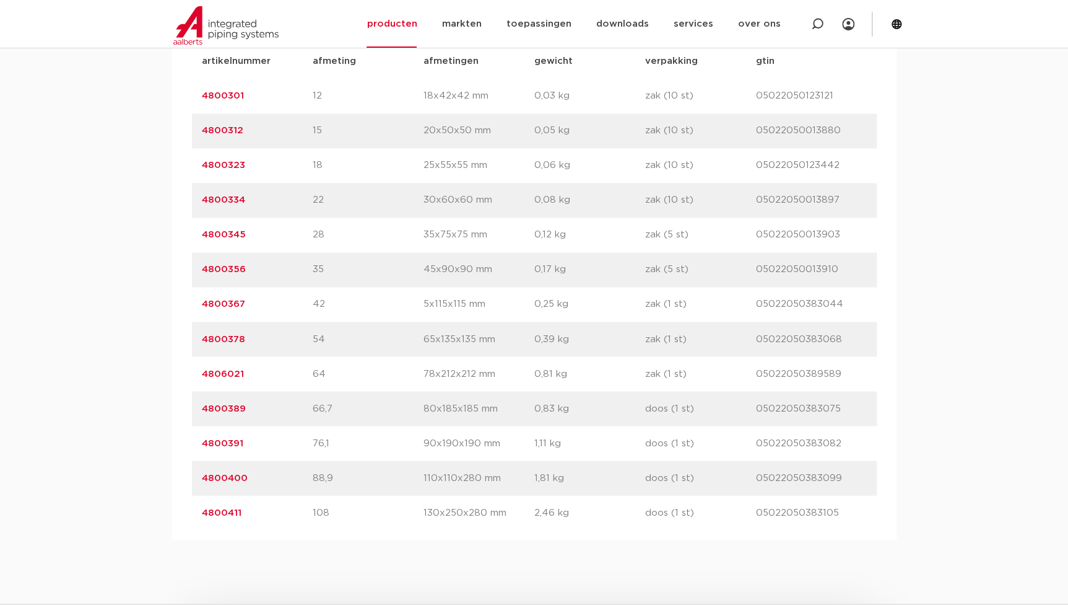
drag, startPoint x: 253, startPoint y: 232, endPoint x: 176, endPoint y: 240, distance: 77.2
click at [176, 240] on div "artikelnummer afmeting afmetingen gewicht verpakking gtin artikelnummer 4800301…" at bounding box center [534, 286] width 725 height 505
copy link "4800345"
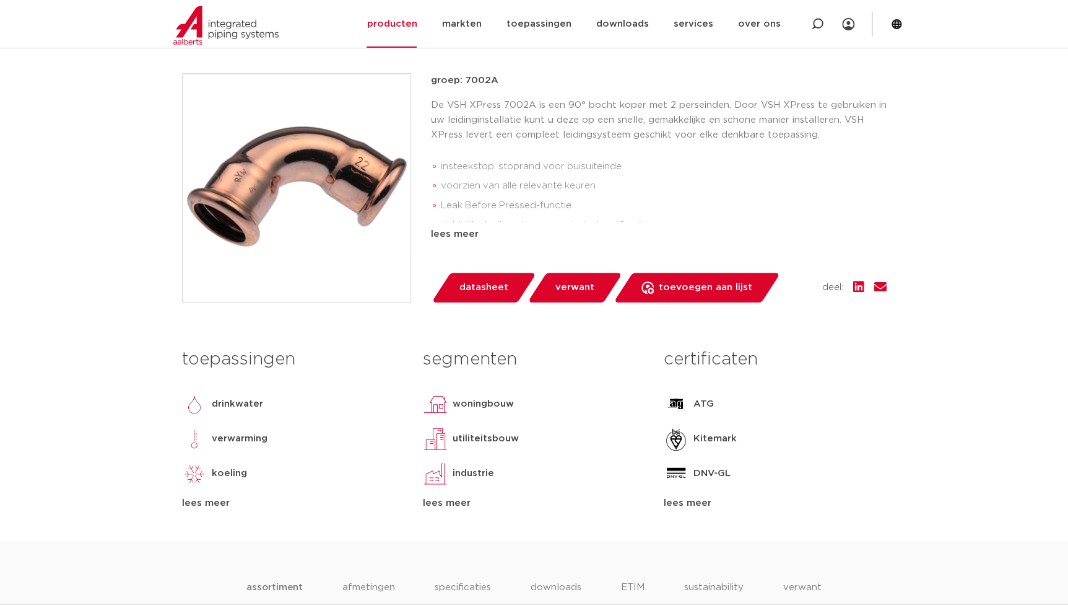
scroll to position [112, 0]
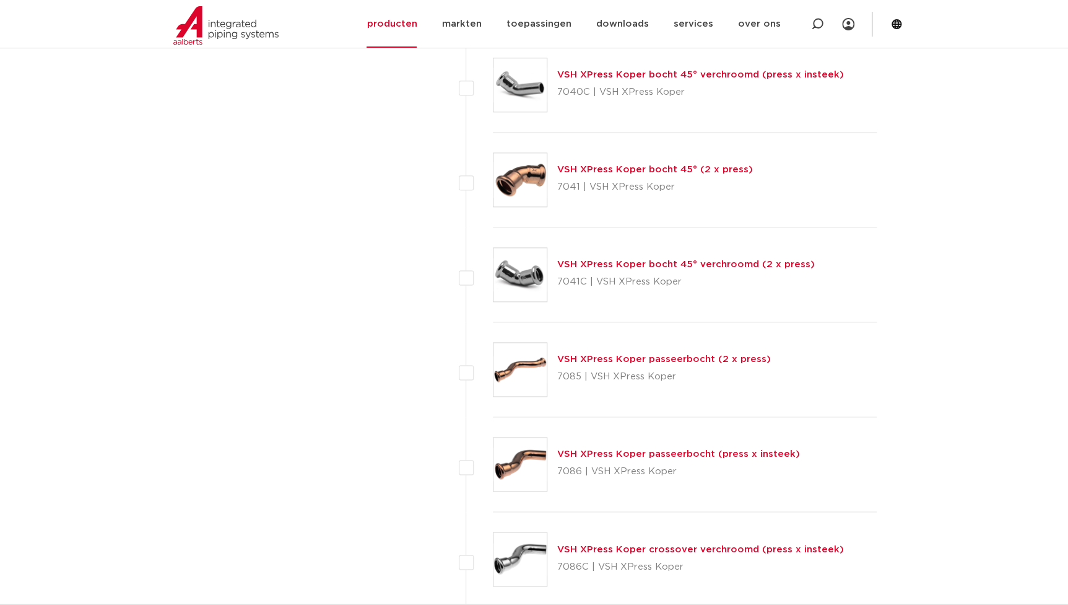
scroll to position [2984, 0]
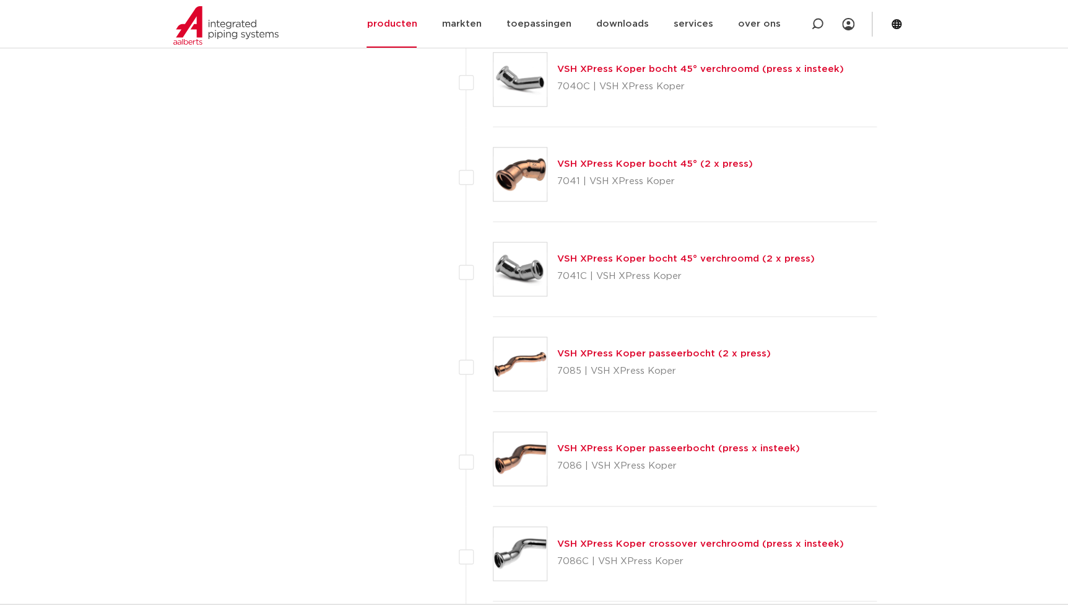
click at [632, 160] on link "VSH XPress Koper bocht 45° (2 x press)" at bounding box center [655, 163] width 196 height 9
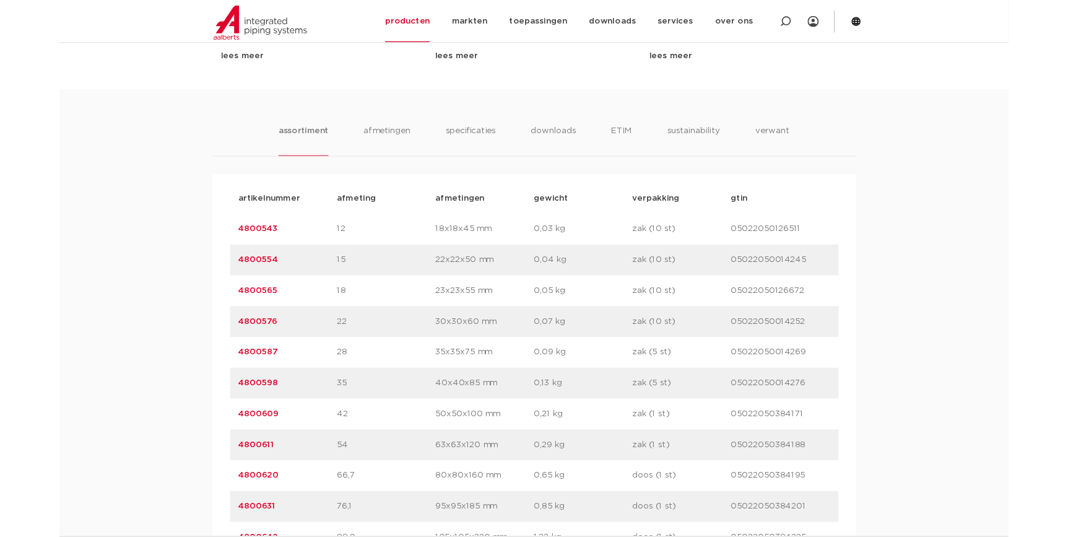
scroll to position [844, 0]
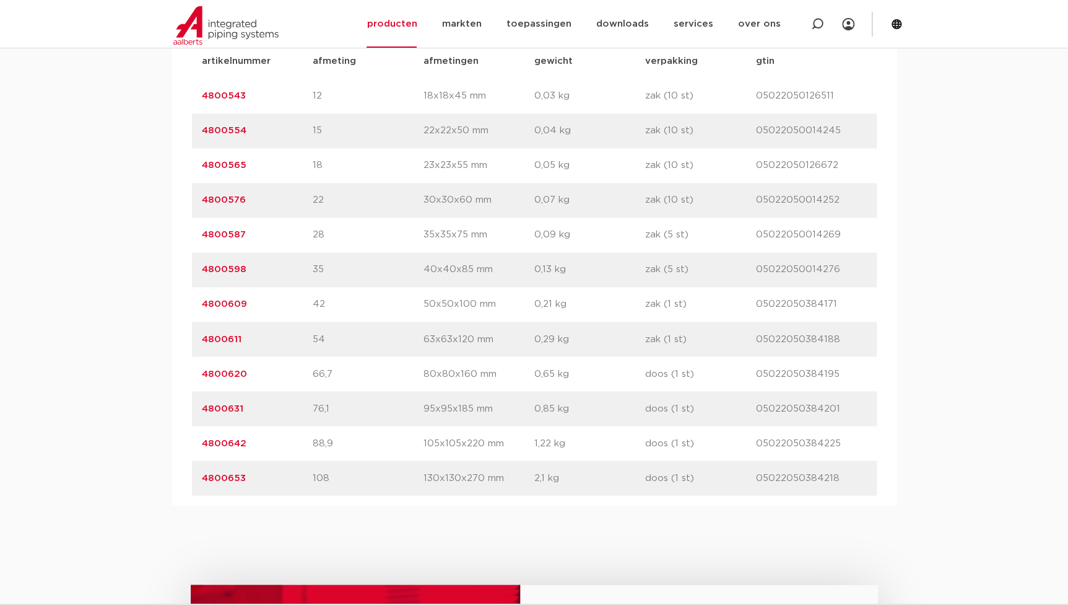
drag, startPoint x: 251, startPoint y: 241, endPoint x: 194, endPoint y: 229, distance: 58.2
click at [194, 229] on div "artikelnummer 4800587 afmeting 28 afmetingen 35x35x75 mm gewicht 0,09 kg verpak…" at bounding box center [534, 234] width 685 height 35
copy link "4800587"
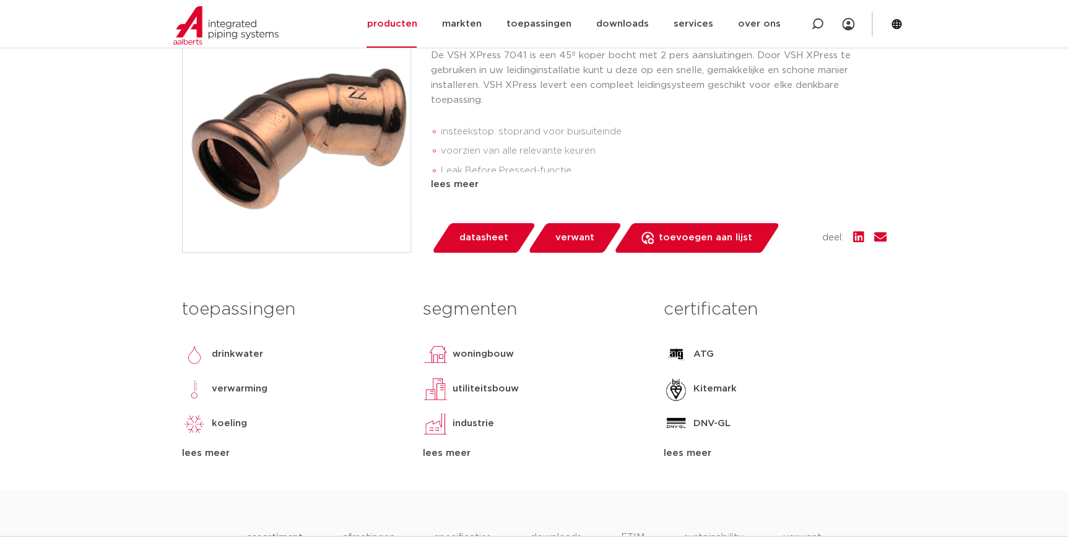
scroll to position [168, 0]
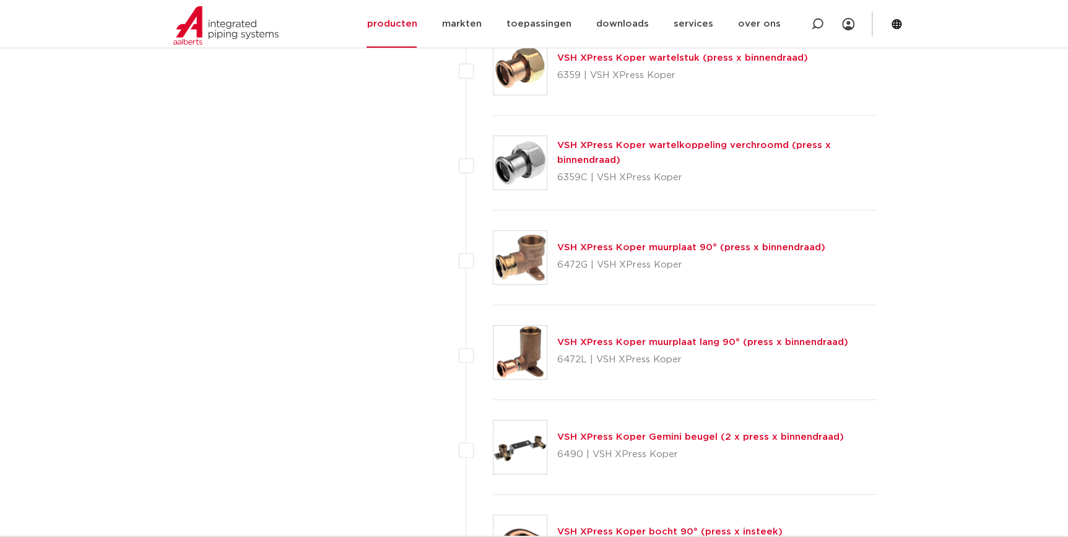
scroll to position [2196, 0]
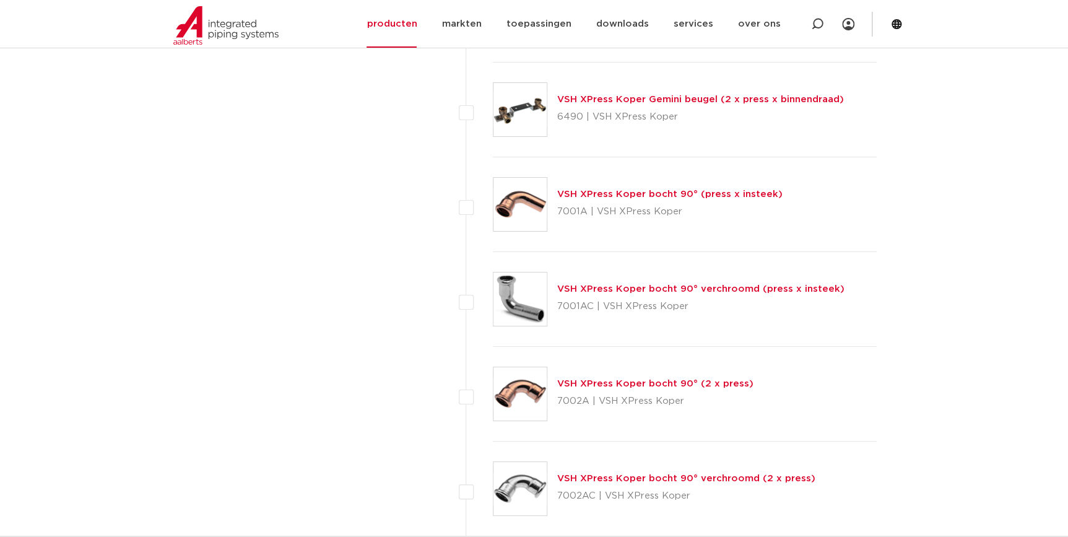
click at [640, 386] on link "VSH XPress Koper bocht 90° (2 x press)" at bounding box center [655, 383] width 196 height 9
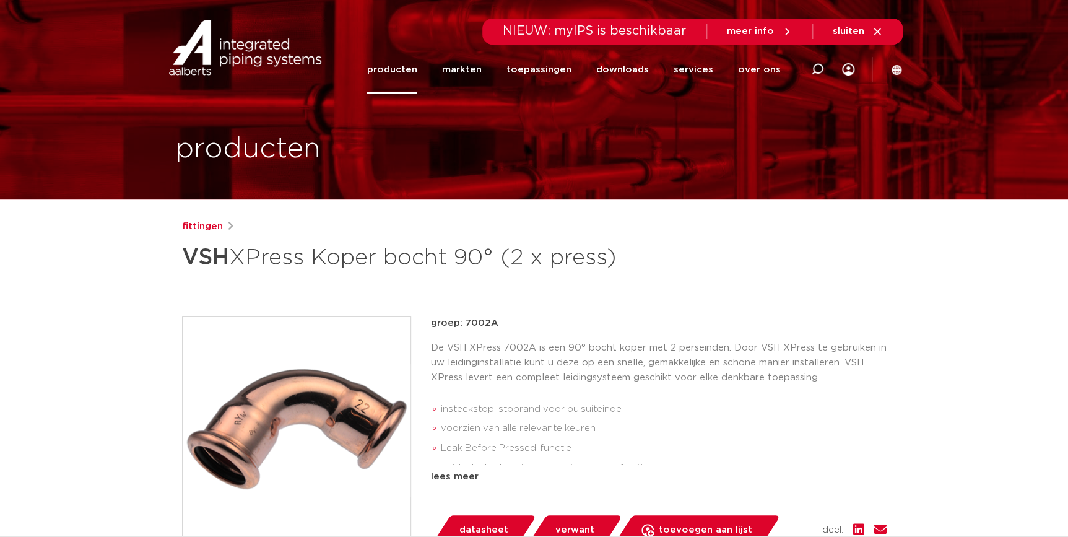
drag, startPoint x: 498, startPoint y: 321, endPoint x: 463, endPoint y: 328, distance: 35.4
click at [463, 328] on p "groep: 7002A" at bounding box center [659, 323] width 456 height 15
copy p "7002A"
